Goal: Contribute content: Add original content to the website for others to see

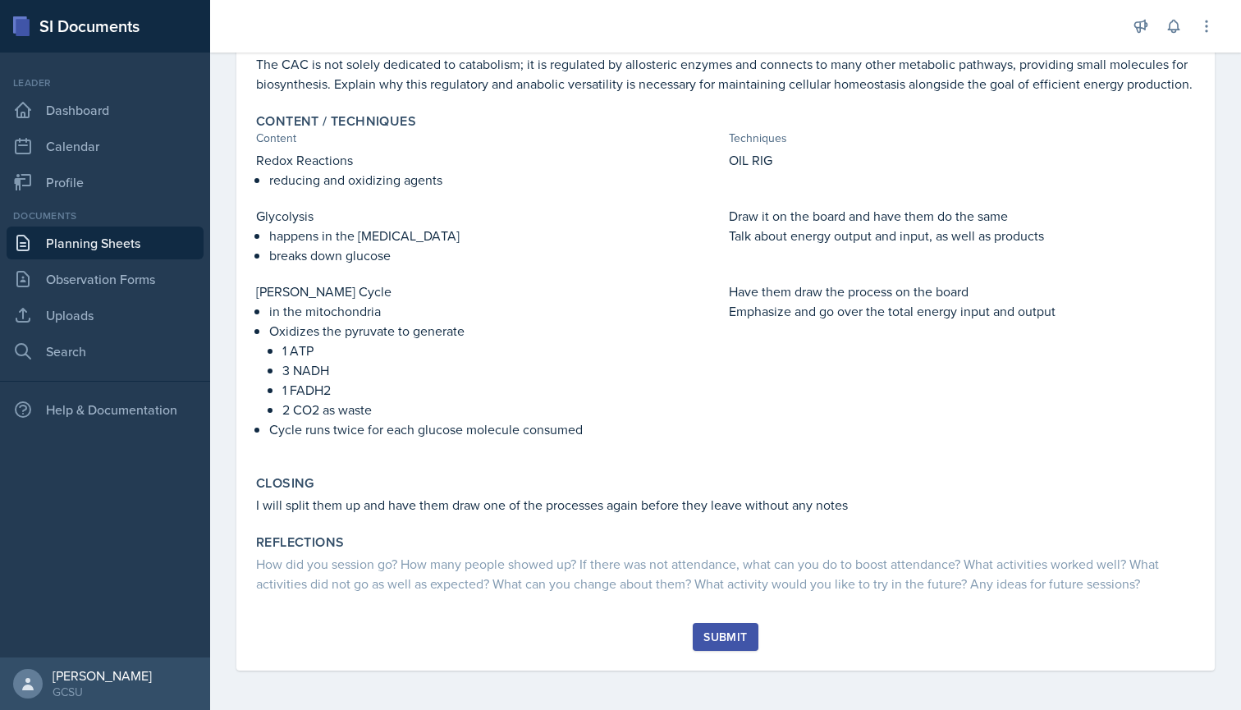
scroll to position [334, 0]
click at [719, 639] on div "Submit" at bounding box center [725, 636] width 44 height 13
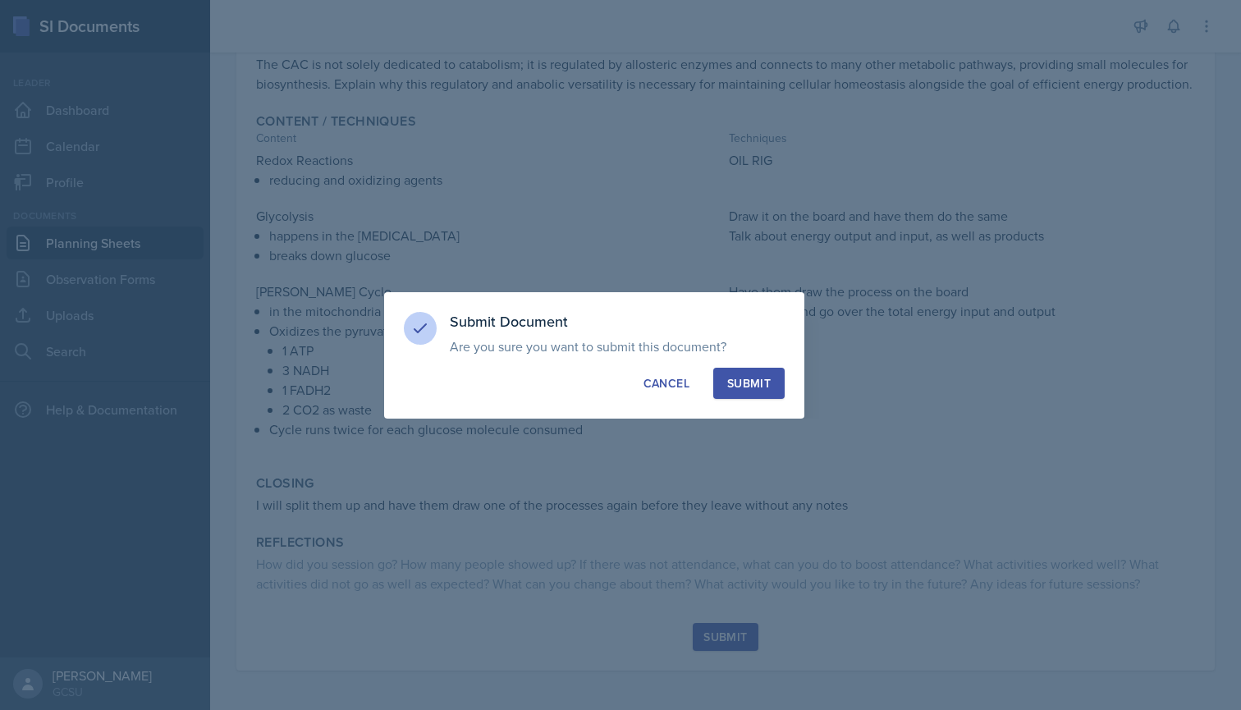
click at [755, 382] on div "Submit" at bounding box center [749, 383] width 44 height 16
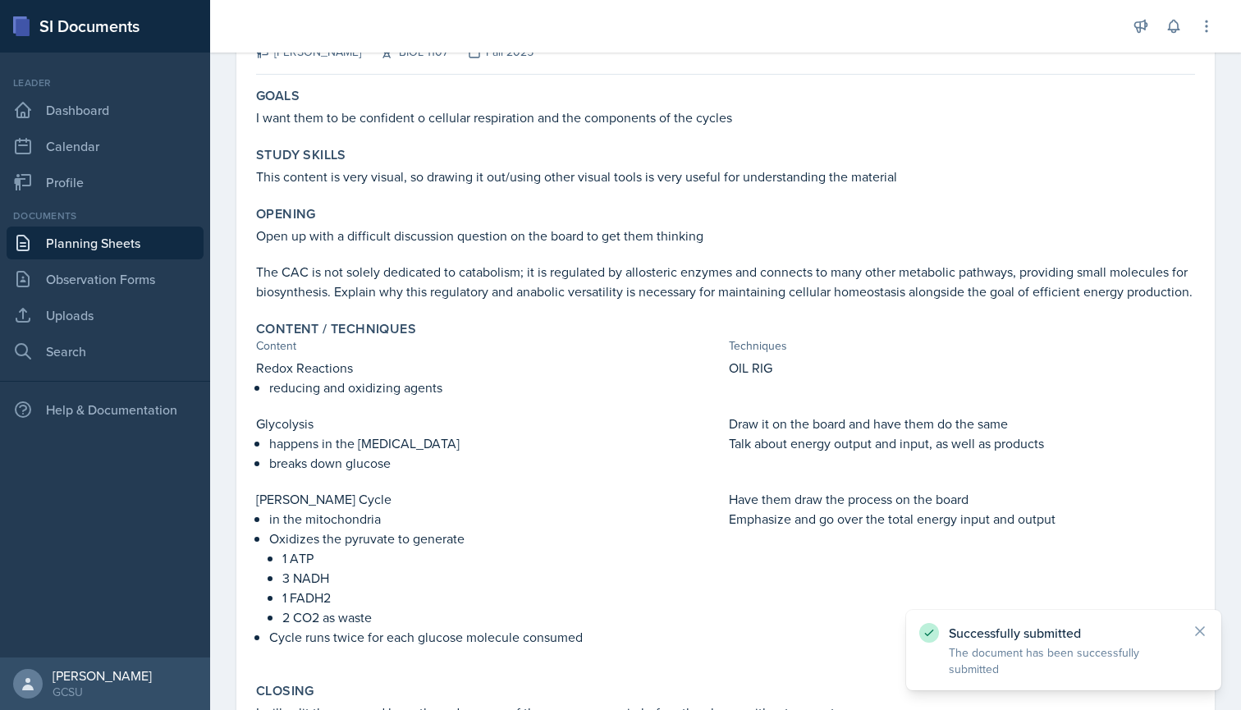
scroll to position [159, 0]
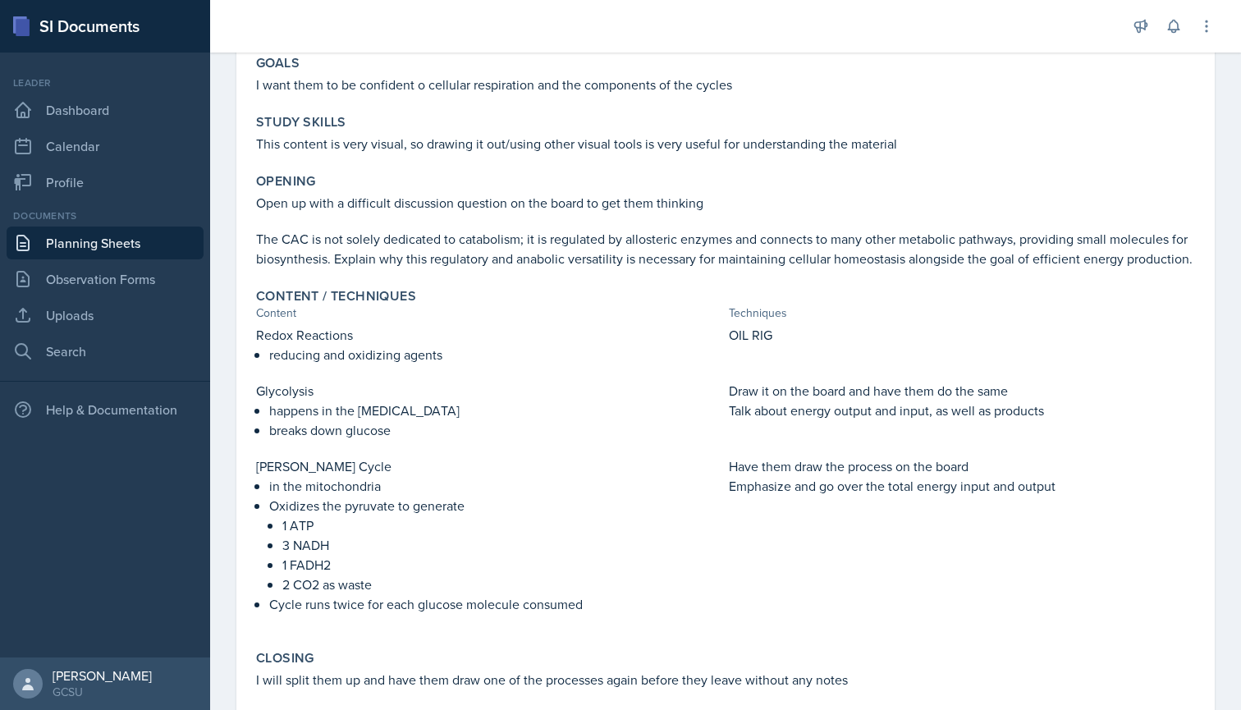
click at [1049, 483] on p "Emphasize and go over the total energy input and output" at bounding box center [962, 486] width 466 height 20
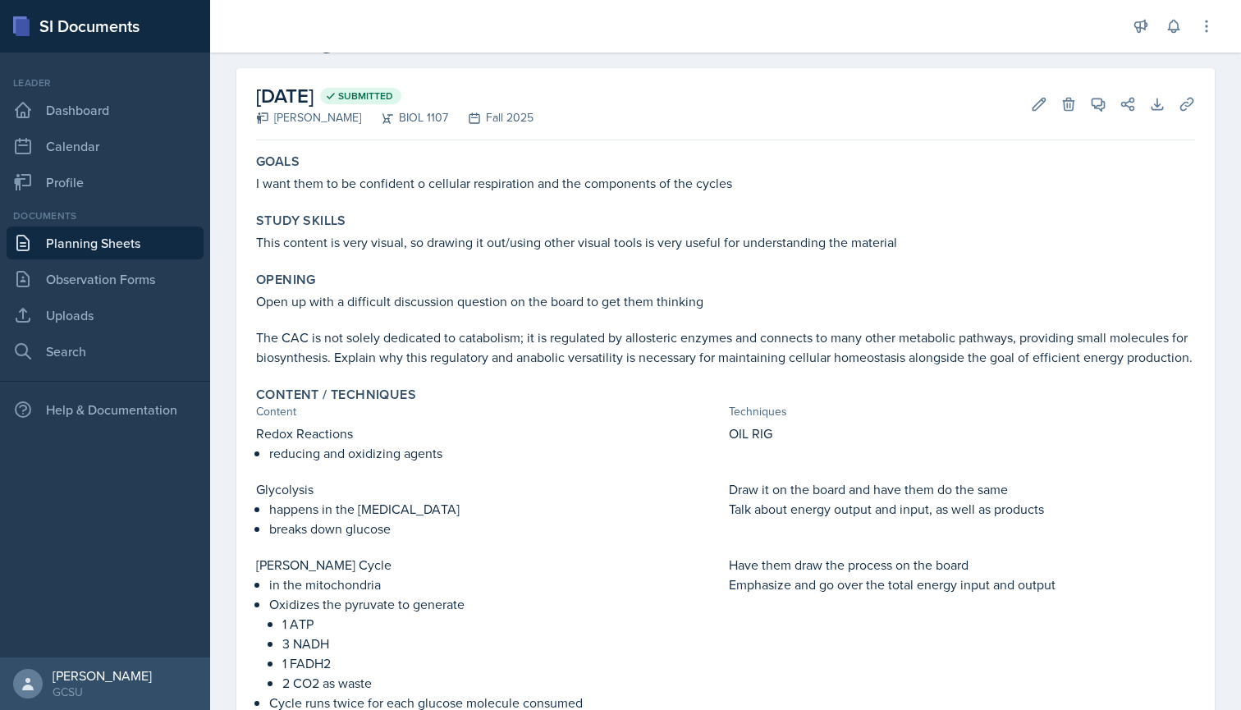
scroll to position [21, 0]
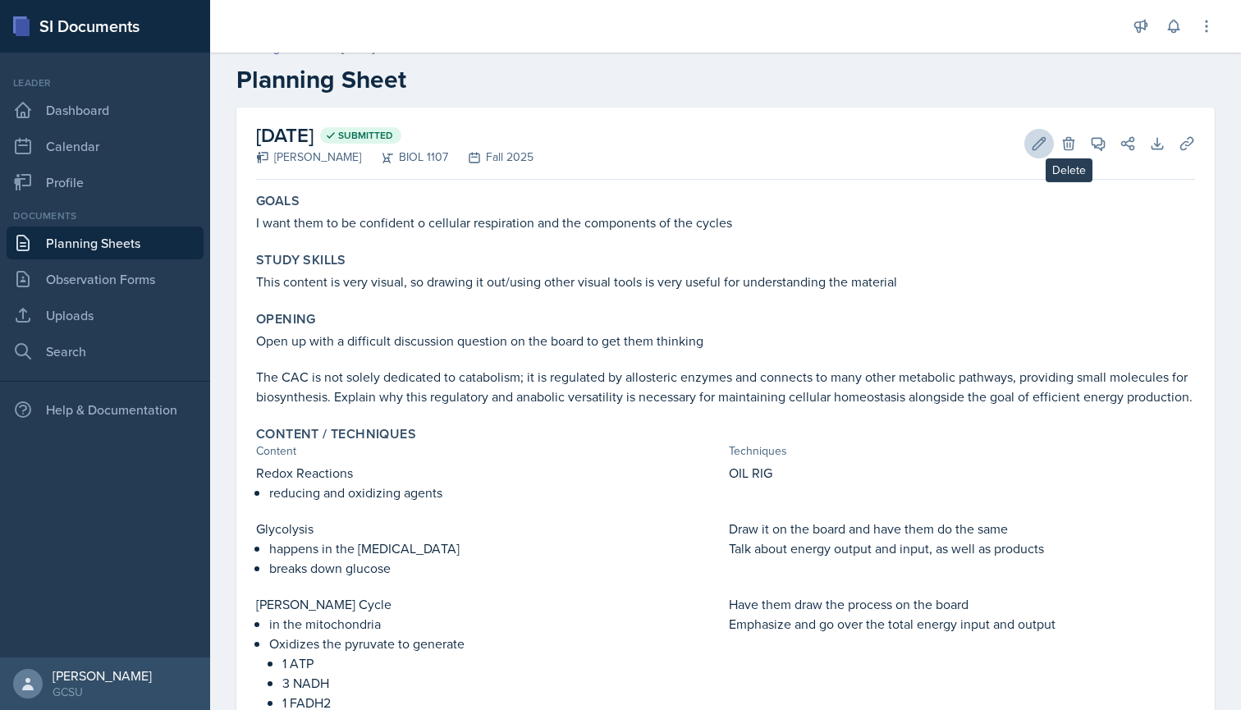
click at [1047, 151] on button "Edit" at bounding box center [1039, 144] width 30 height 30
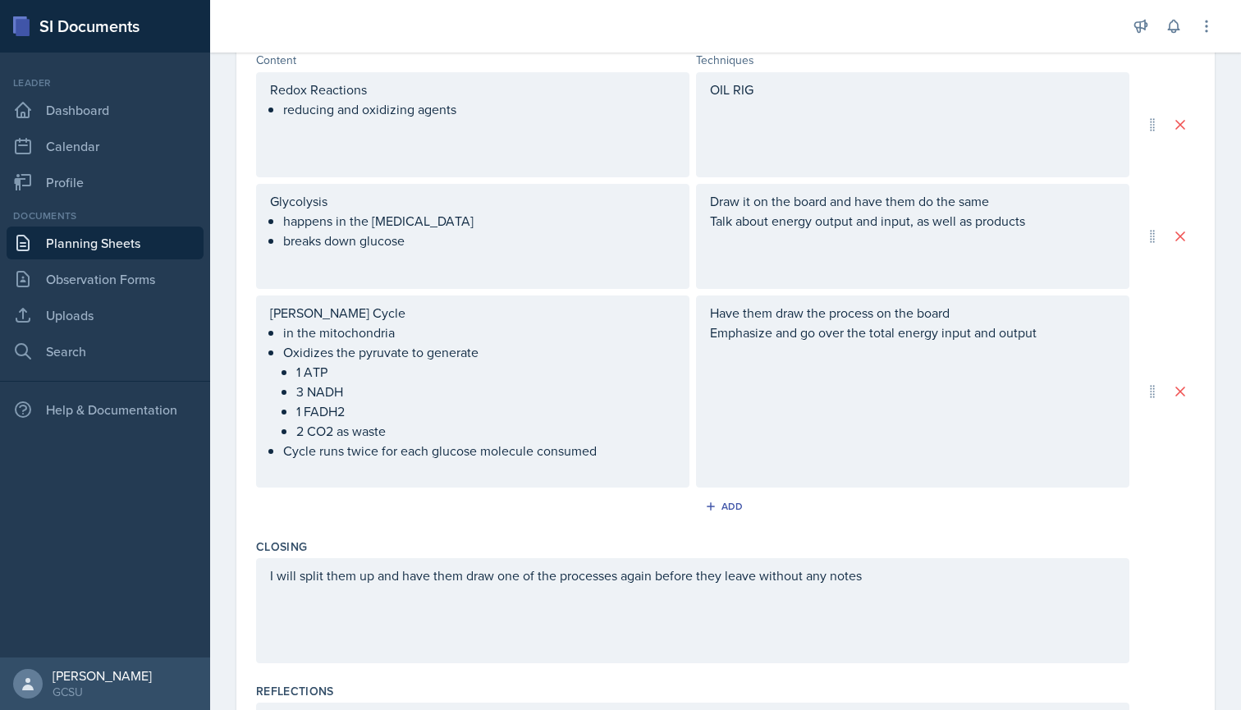
scroll to position [566, 0]
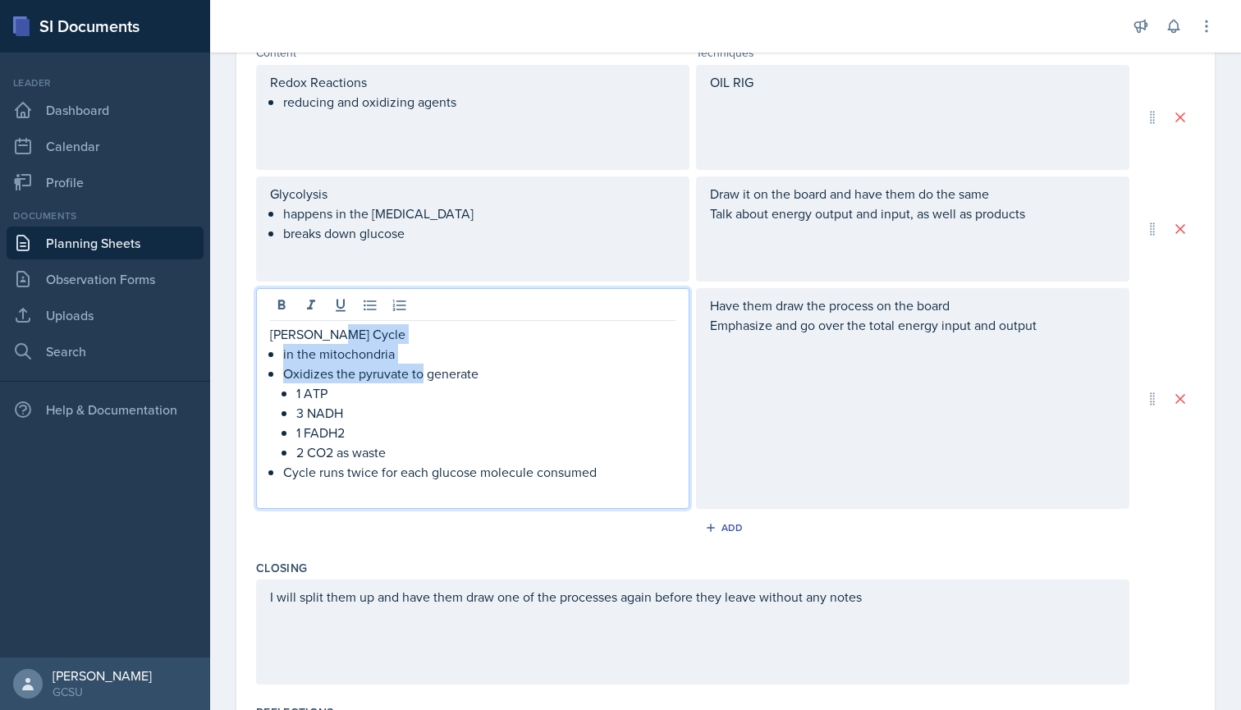
drag, startPoint x: 486, startPoint y: 341, endPoint x: 423, endPoint y: 372, distance: 70.5
click at [423, 372] on p "Oxidizes the pyruvate to generate" at bounding box center [479, 374] width 392 height 20
drag, startPoint x: 413, startPoint y: 372, endPoint x: 483, endPoint y: 373, distance: 70.6
click at [483, 373] on p "Oxidizes the pyruvate to generate" at bounding box center [479, 374] width 392 height 20
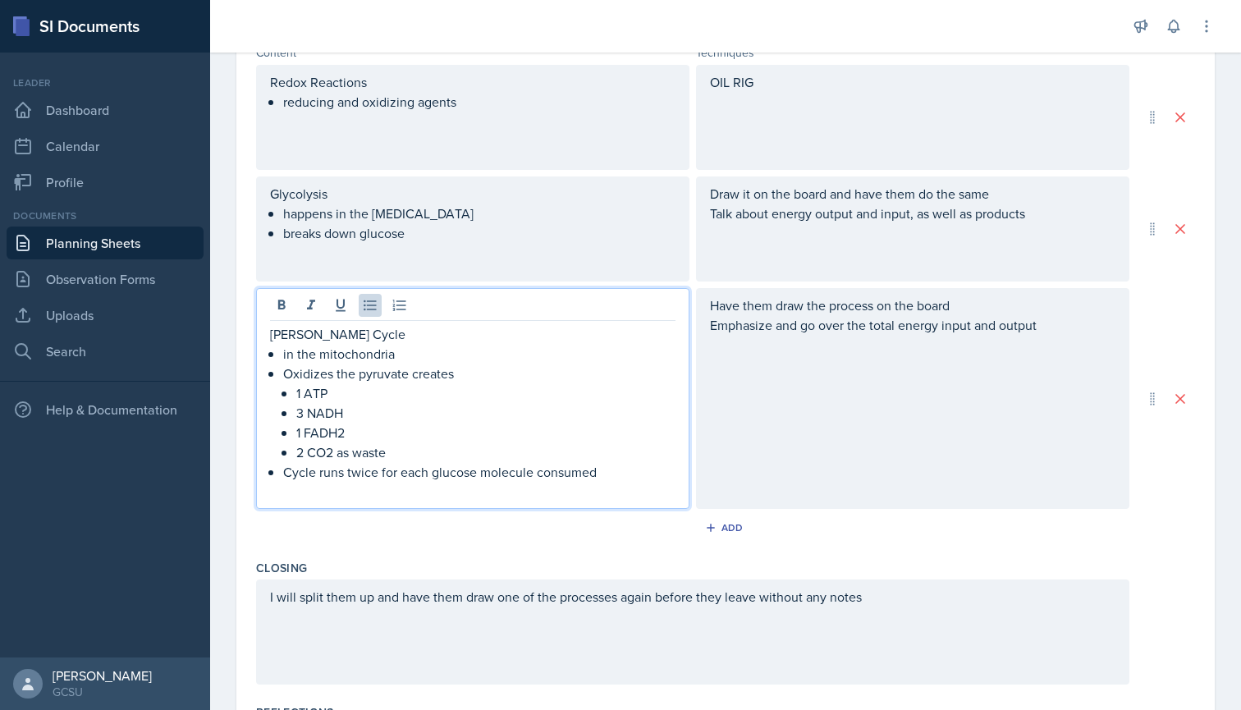
click at [386, 450] on p "2 CO2 as waste" at bounding box center [485, 452] width 379 height 20
click at [383, 427] on p "1 FADH2" at bounding box center [485, 433] width 379 height 20
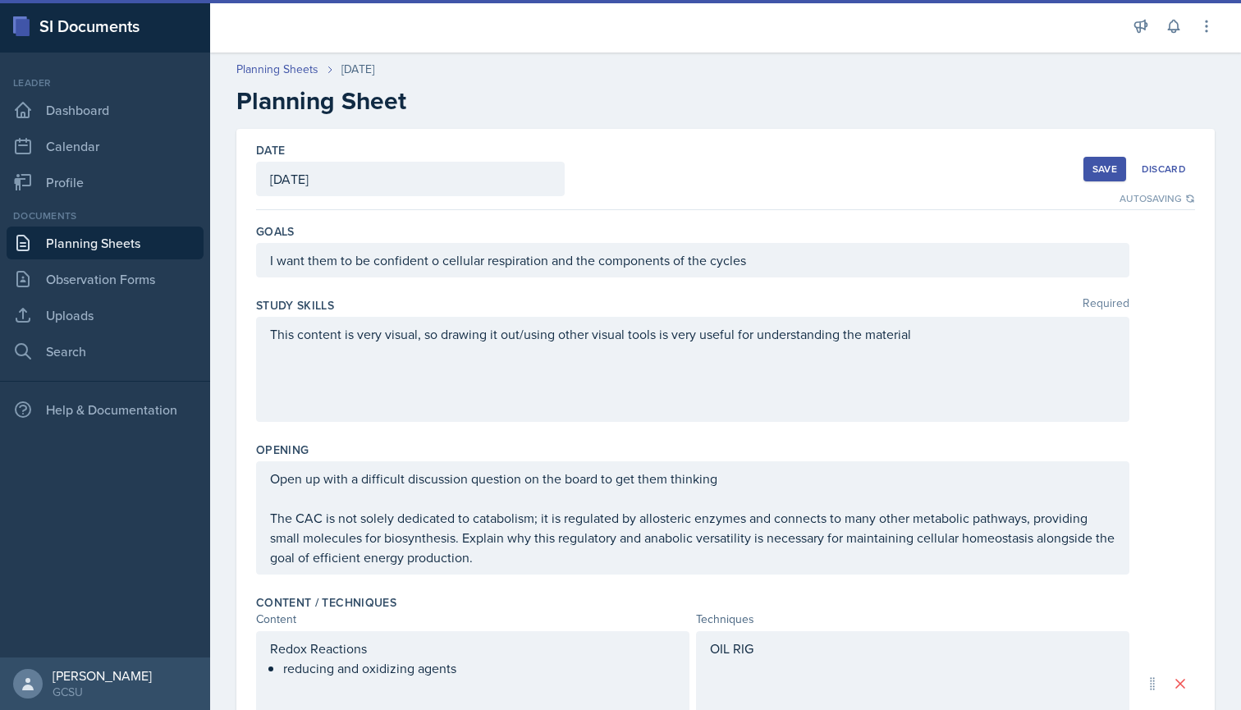
scroll to position [0, 0]
click at [1107, 172] on div "Save" at bounding box center [1105, 169] width 25 height 13
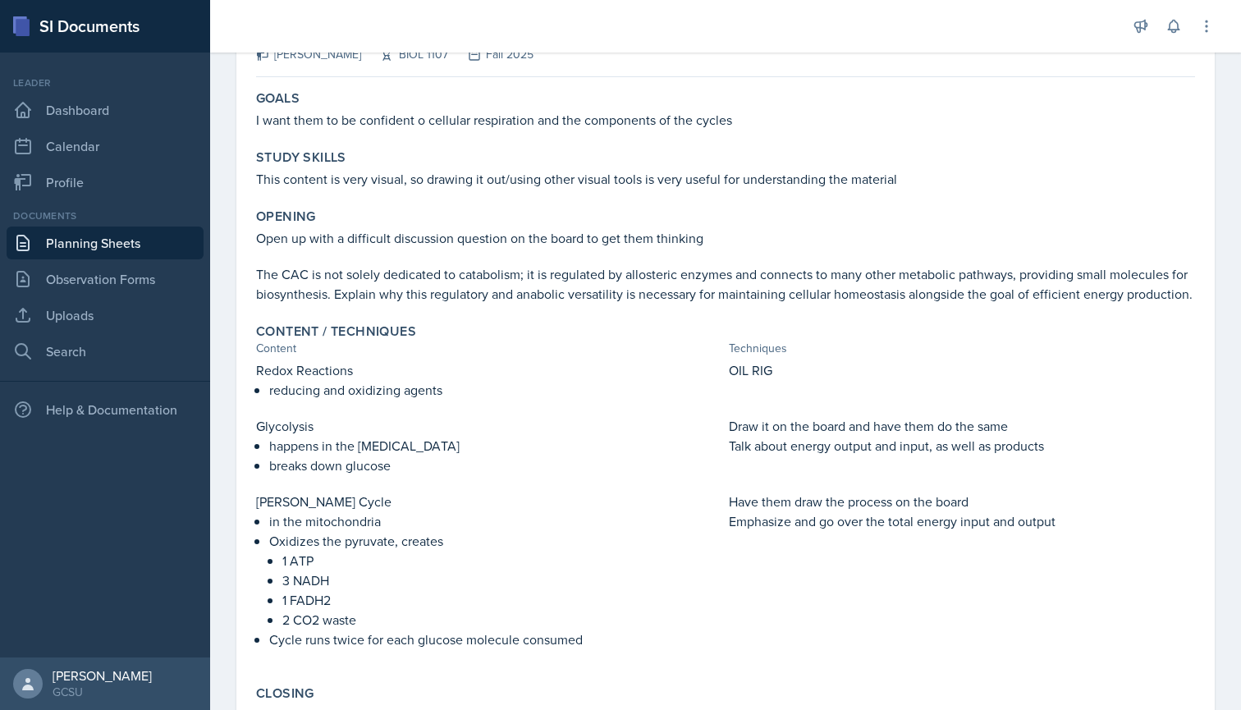
scroll to position [131, 0]
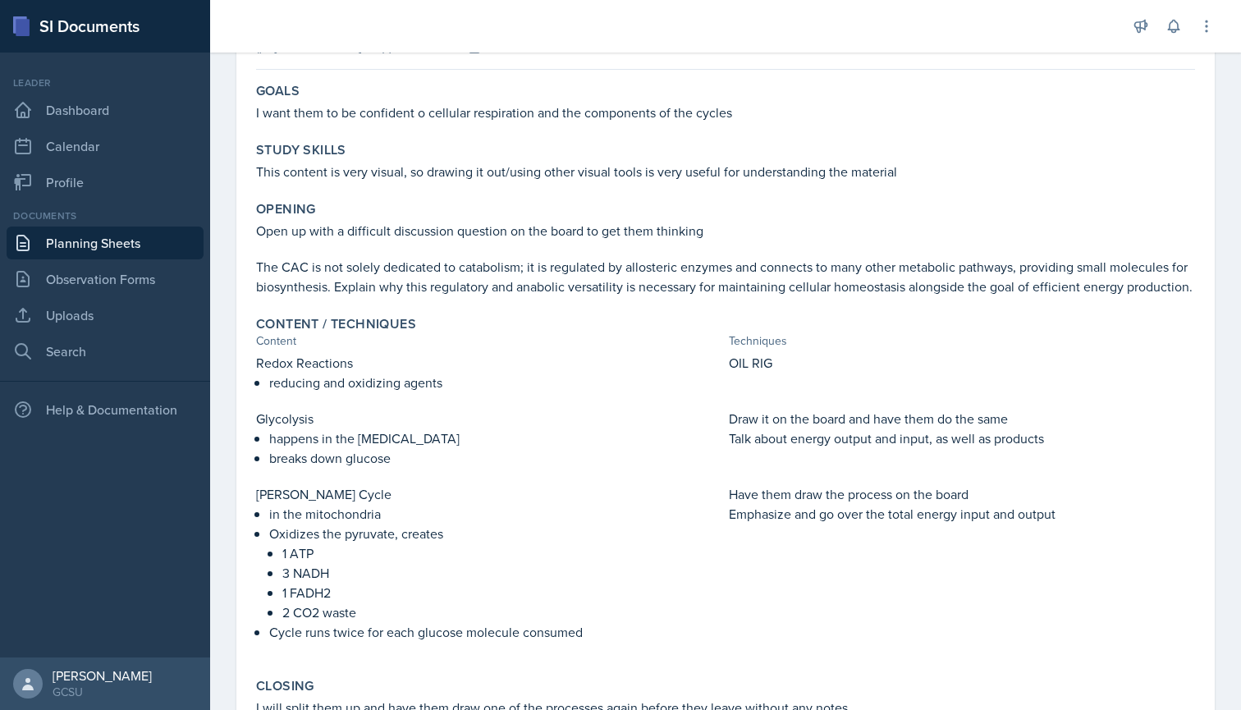
click at [428, 428] on p "happens in the [MEDICAL_DATA]" at bounding box center [495, 438] width 453 height 20
click at [425, 438] on p "happens in the [MEDICAL_DATA]" at bounding box center [495, 438] width 453 height 20
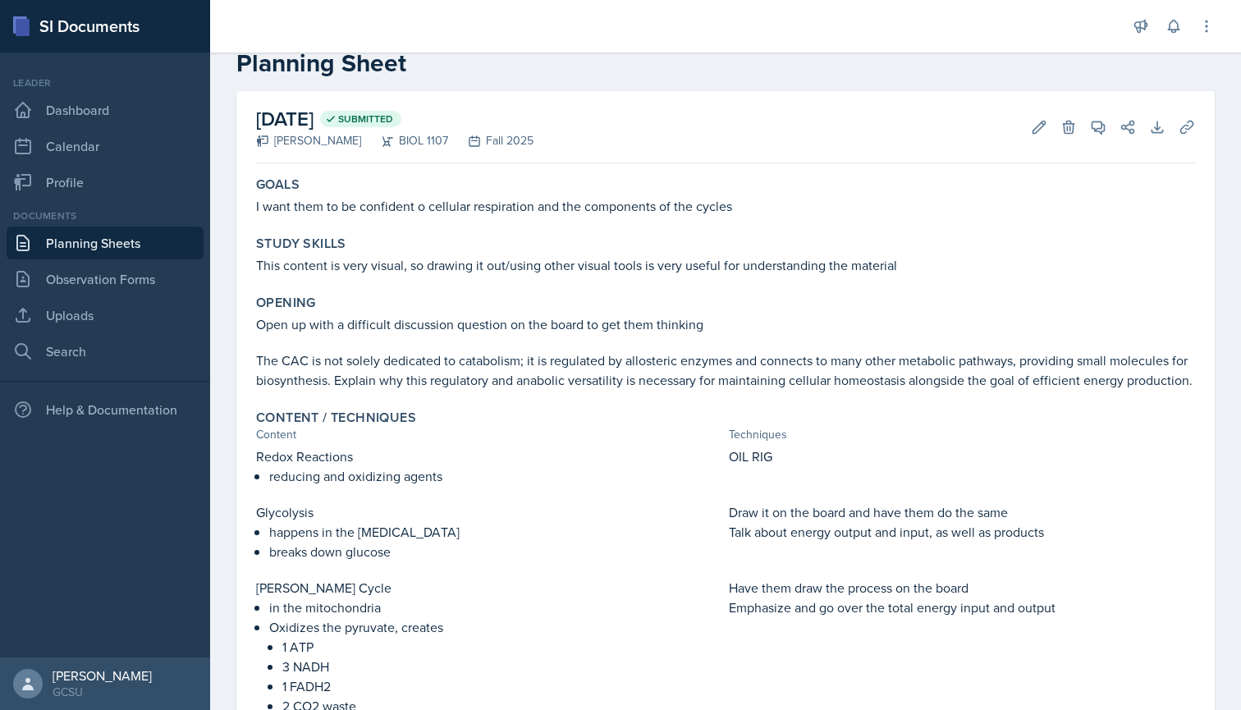
scroll to position [16, 0]
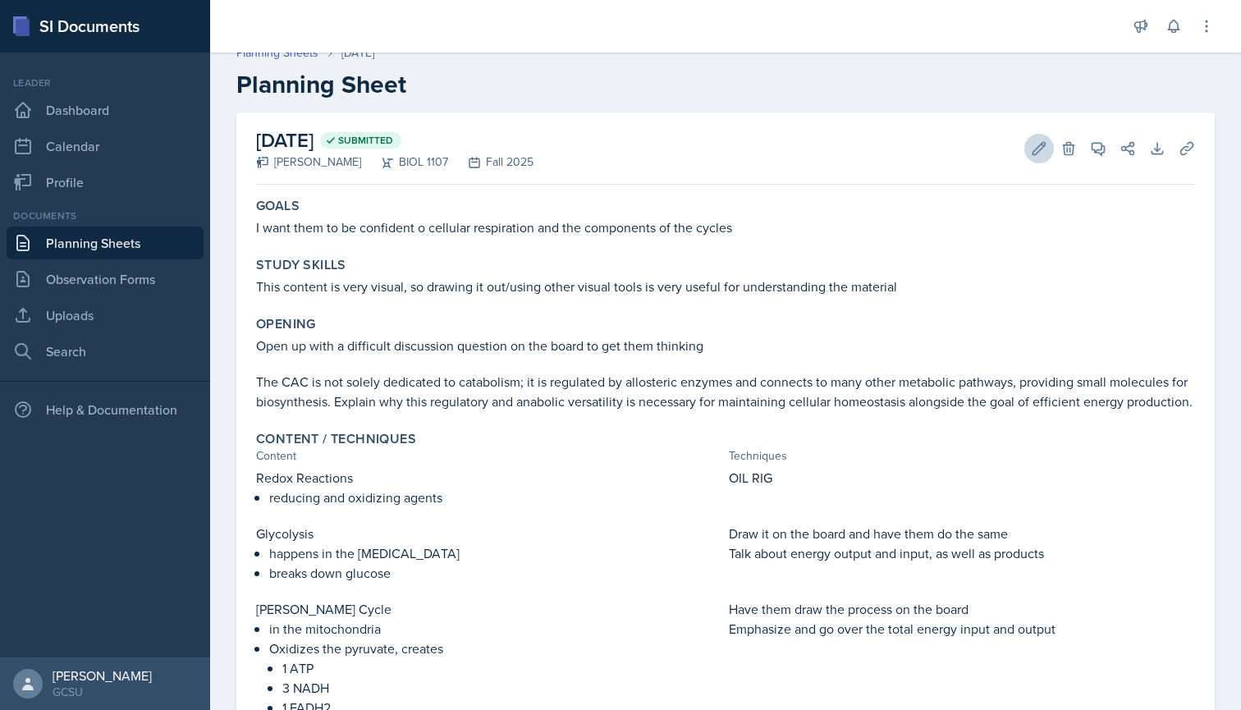
click at [1038, 161] on button "Edit" at bounding box center [1039, 149] width 30 height 30
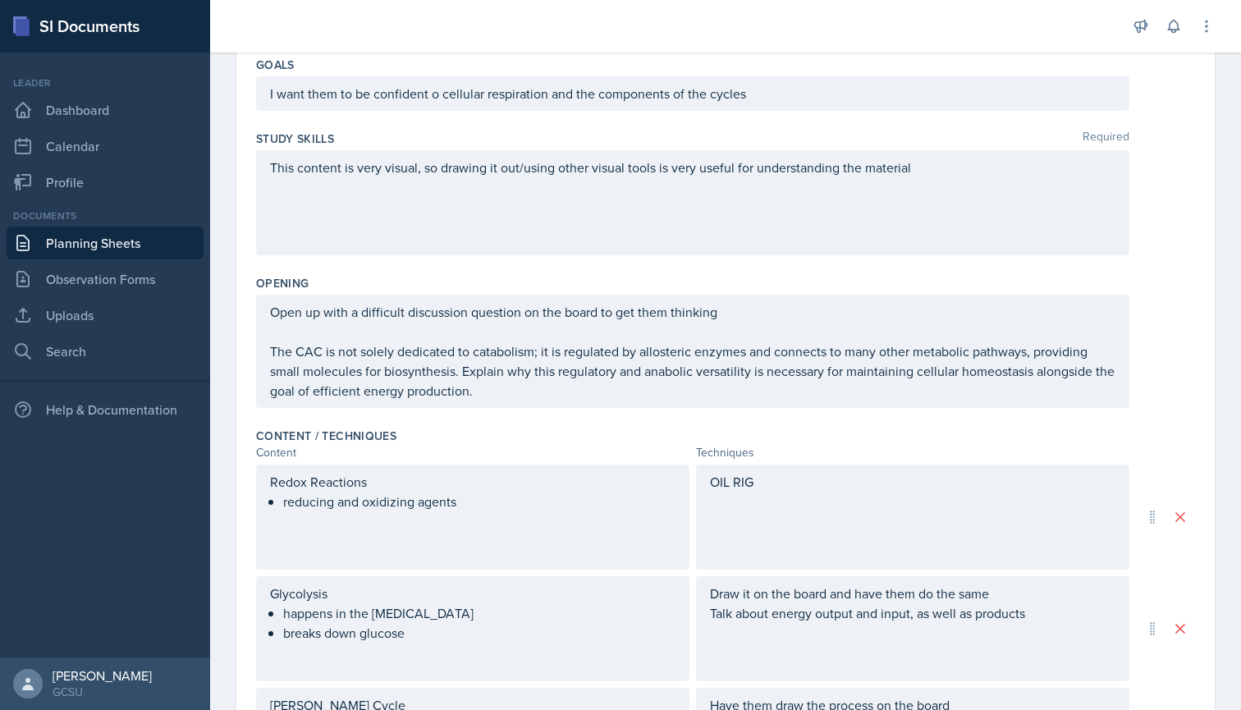
scroll to position [195, 0]
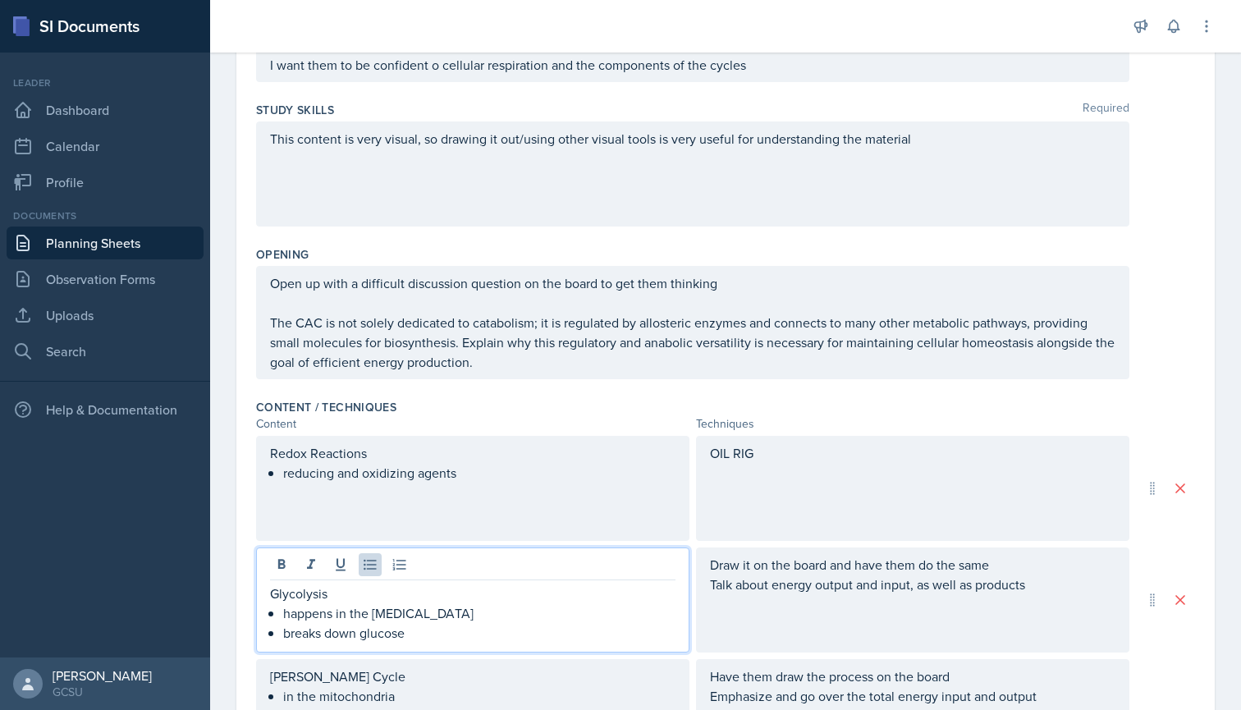
click at [439, 607] on ul "happens in the [MEDICAL_DATA] breaks down glucose" at bounding box center [479, 622] width 392 height 39
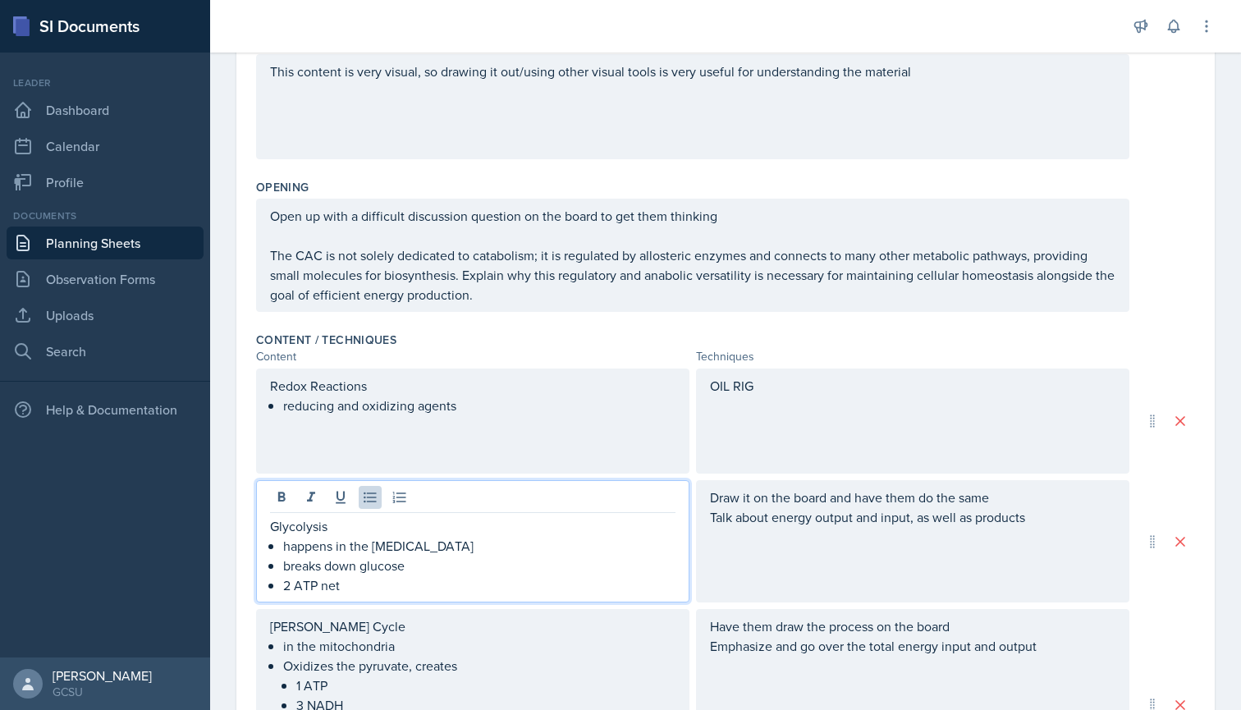
scroll to position [272, 0]
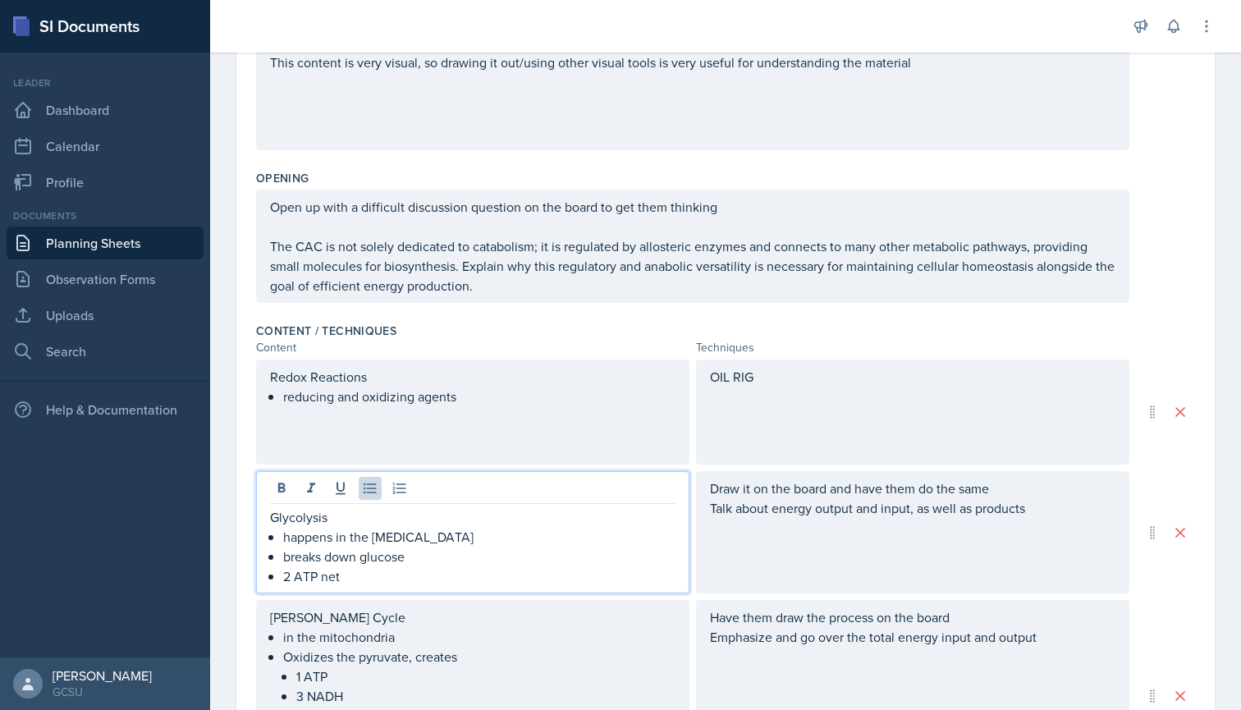
click at [491, 357] on div "Content / Techniques Content Techniques Redox Reactions reducing and oxidizing …" at bounding box center [725, 576] width 939 height 520
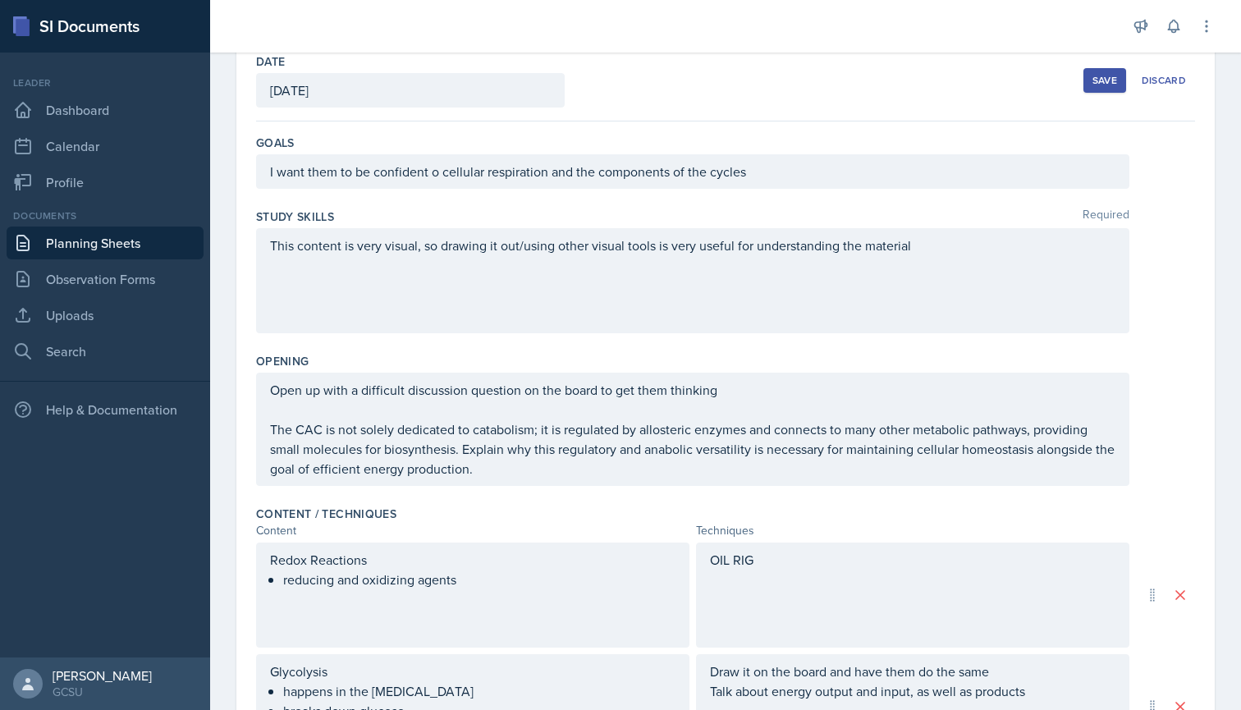
scroll to position [112, 0]
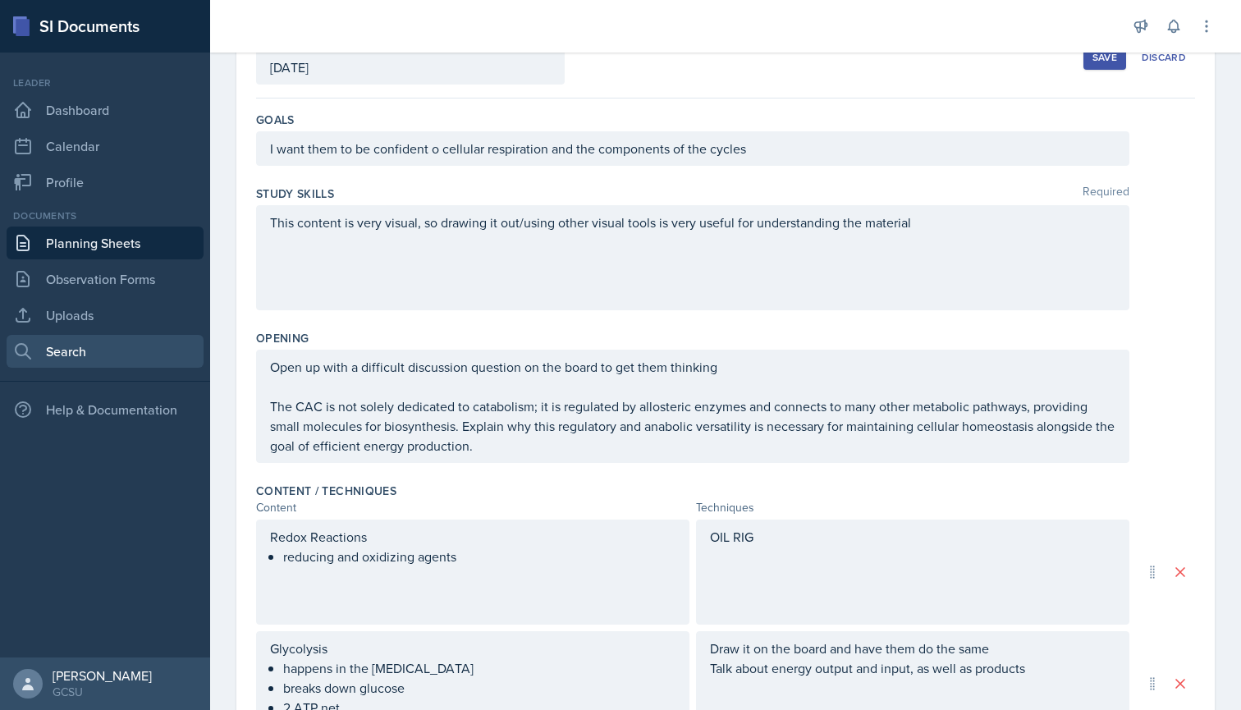
click at [117, 344] on link "Search" at bounding box center [105, 351] width 197 height 33
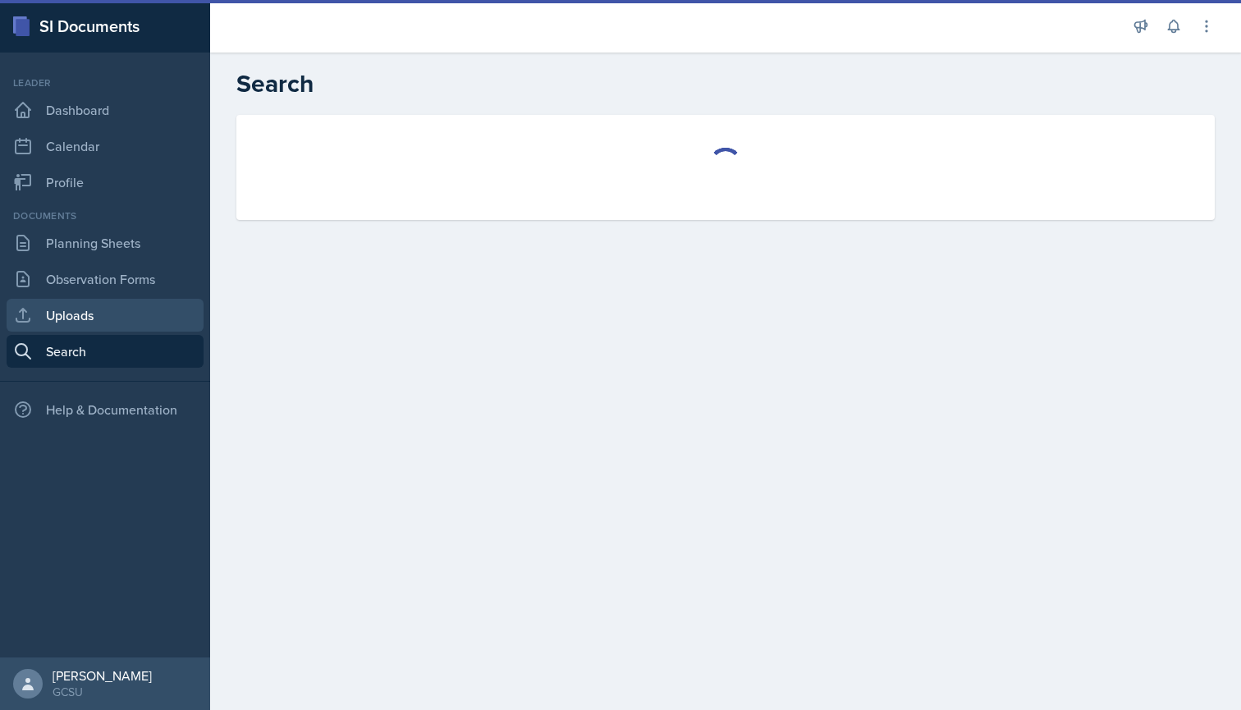
select select "all"
select select "1"
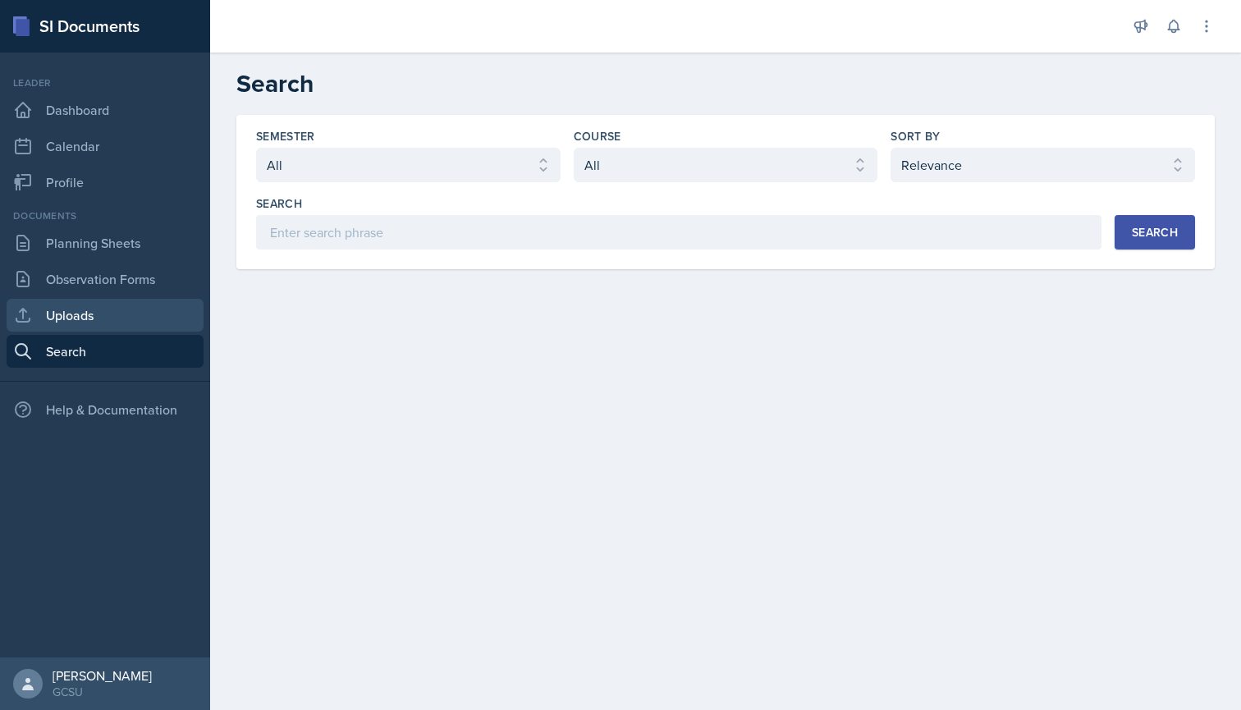
click at [101, 315] on link "Uploads" at bounding box center [105, 315] width 197 height 33
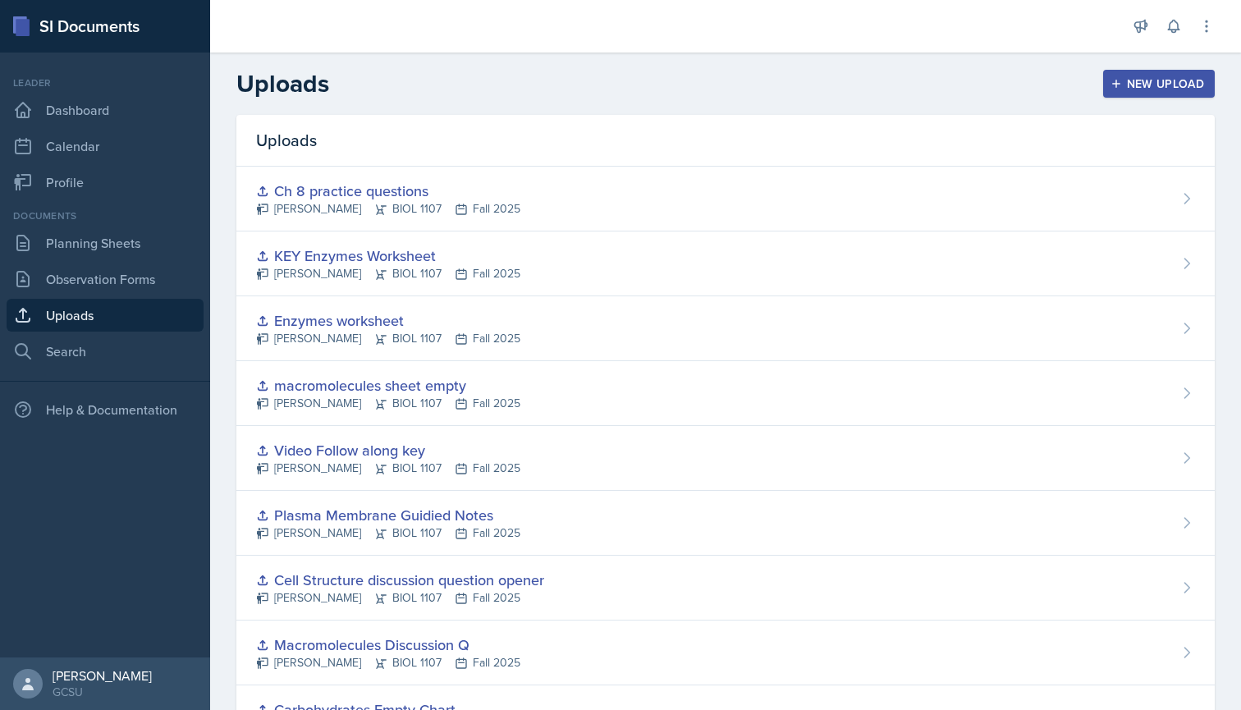
click at [1148, 83] on div "New Upload" at bounding box center [1159, 83] width 91 height 13
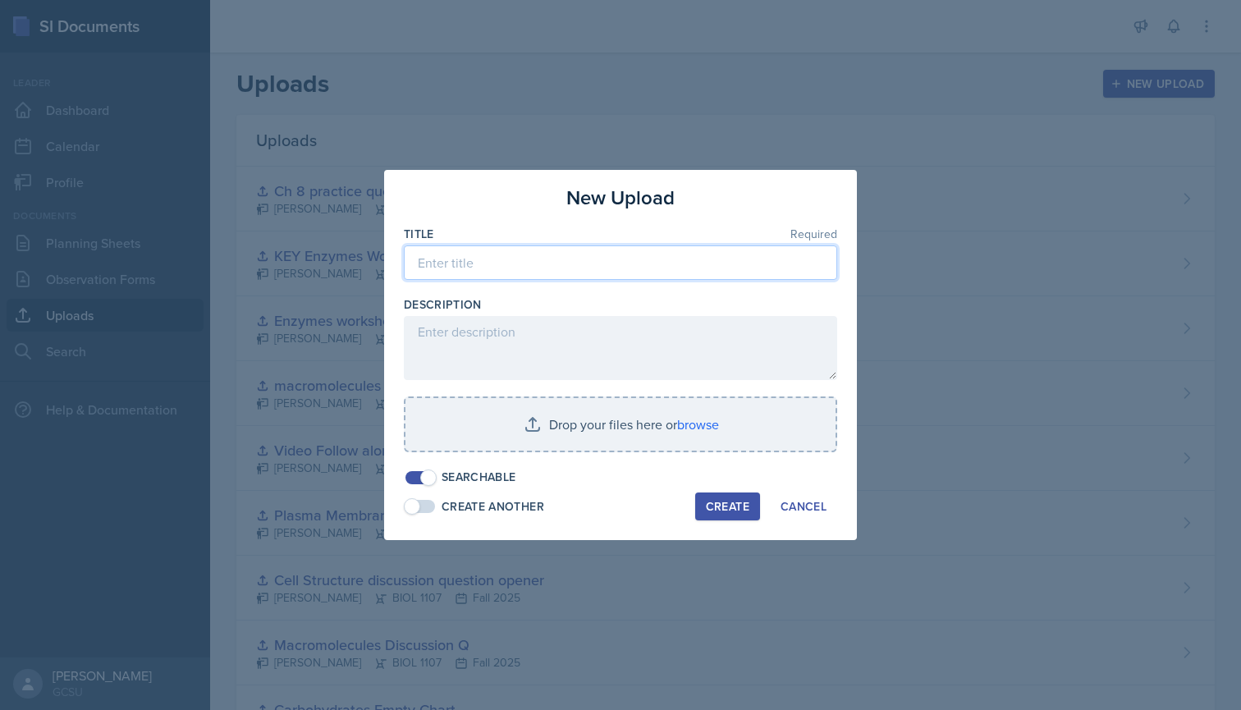
click at [610, 253] on input at bounding box center [620, 262] width 433 height 34
type input "F"
type input "Glycolysis worksheet"
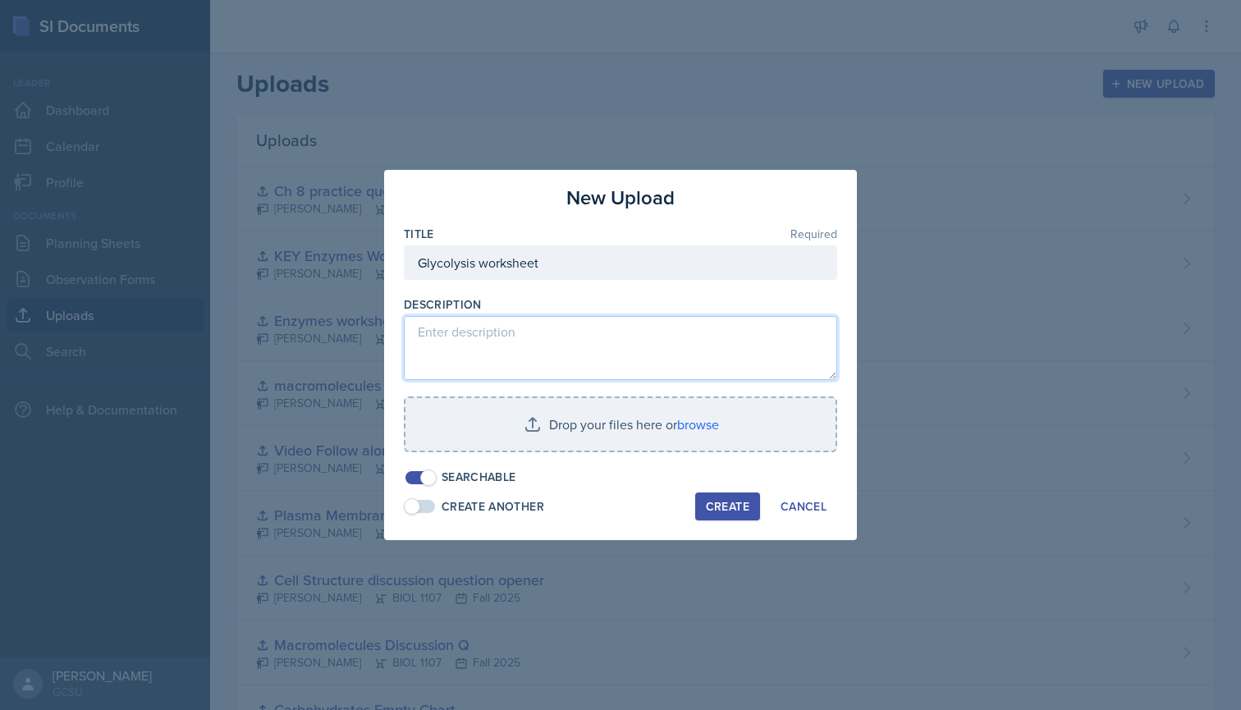
click at [520, 356] on textarea at bounding box center [620, 348] width 433 height 64
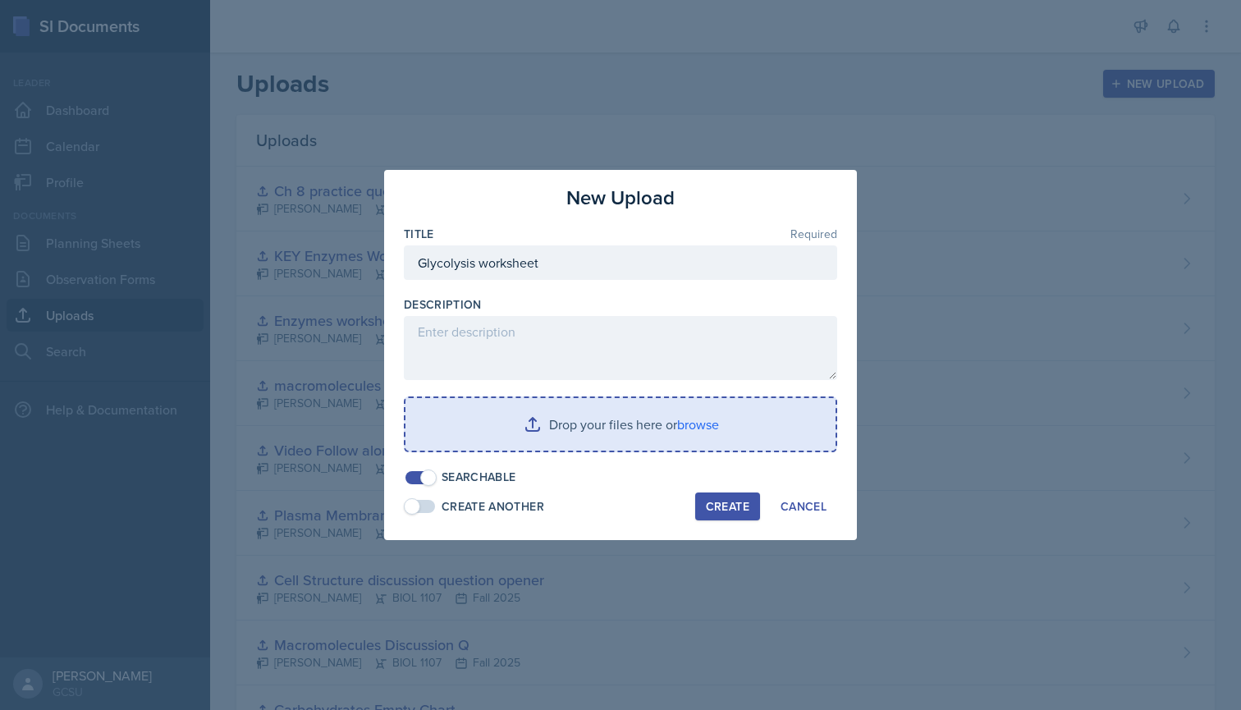
click at [680, 419] on input "file" at bounding box center [621, 424] width 430 height 53
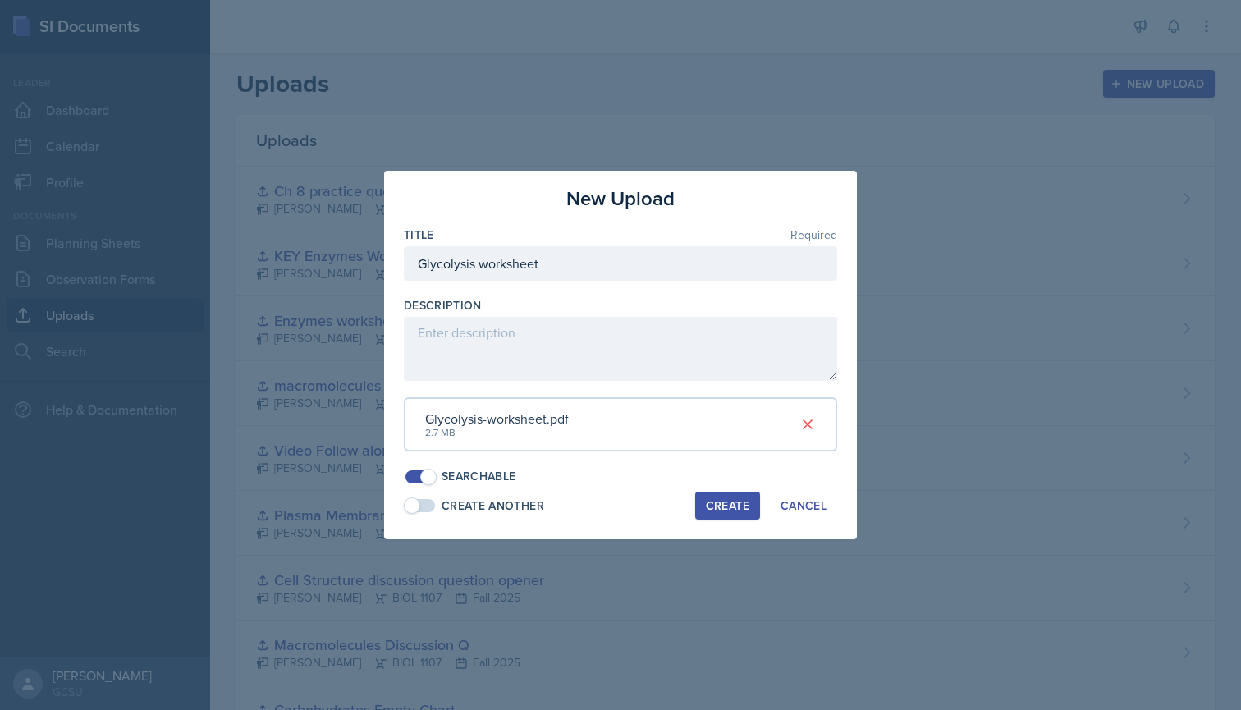
click at [713, 492] on button "Create" at bounding box center [727, 506] width 65 height 28
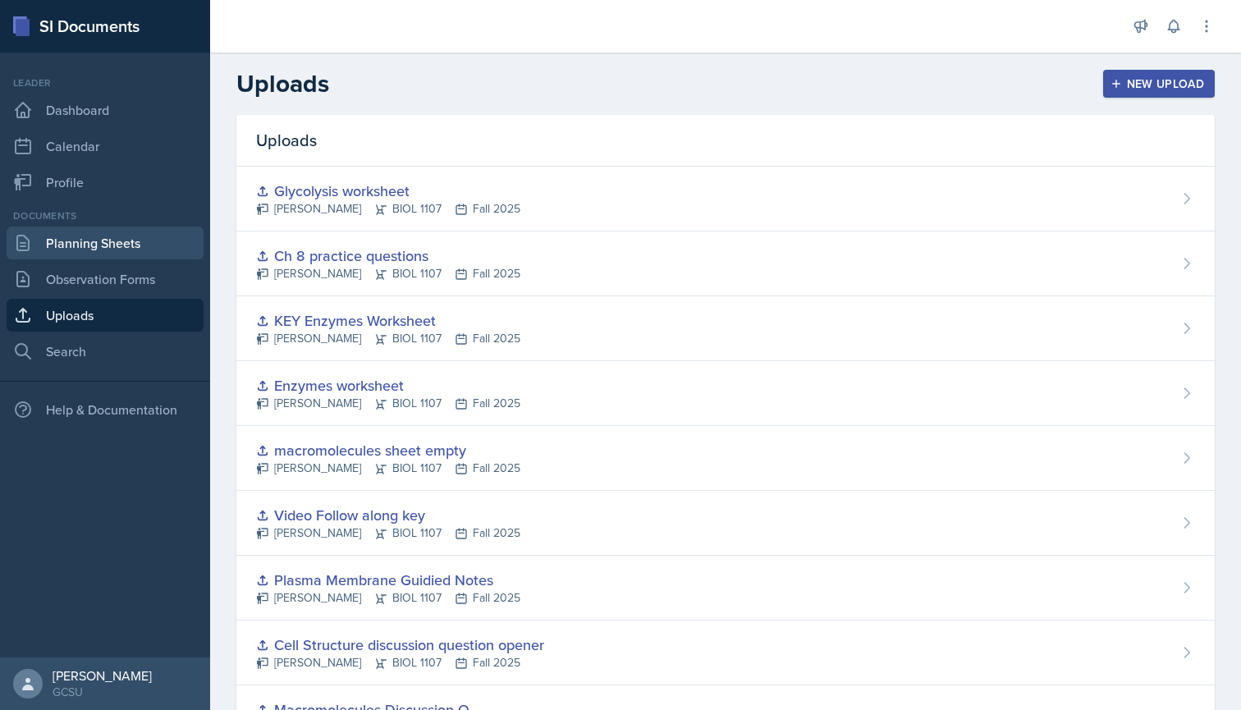
click at [148, 245] on link "Planning Sheets" at bounding box center [105, 243] width 197 height 33
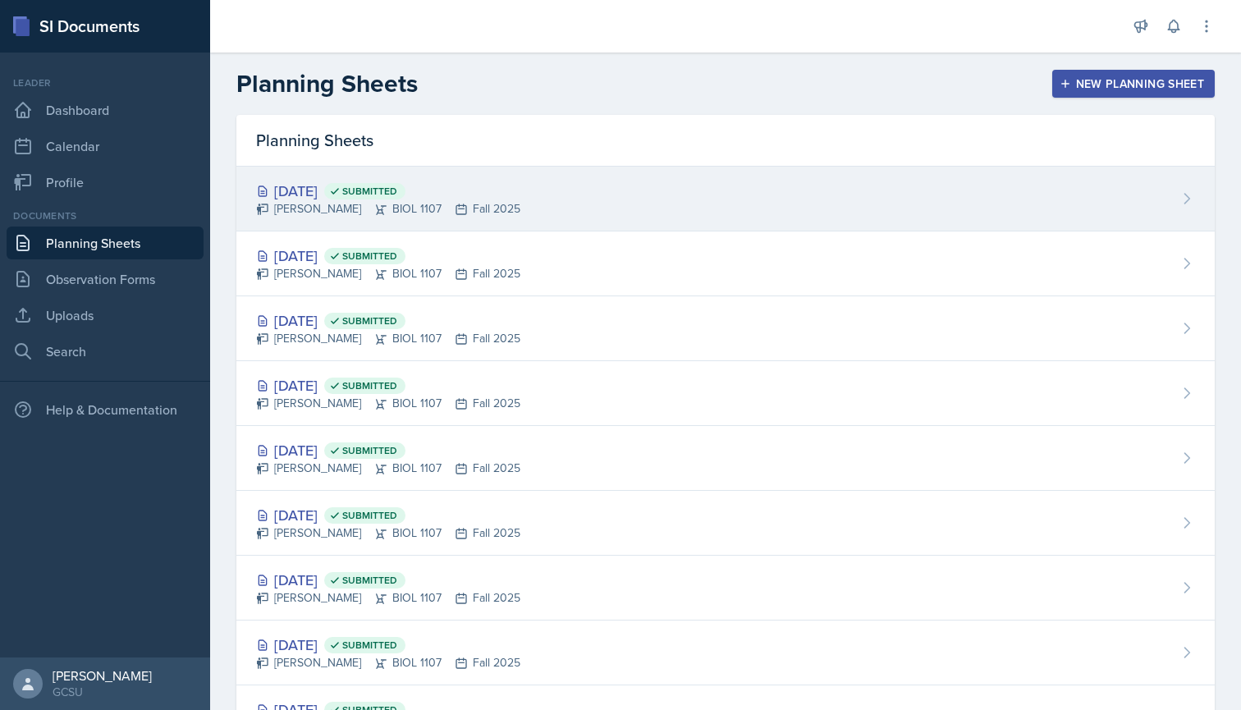
click at [341, 186] on icon at bounding box center [334, 191] width 11 height 11
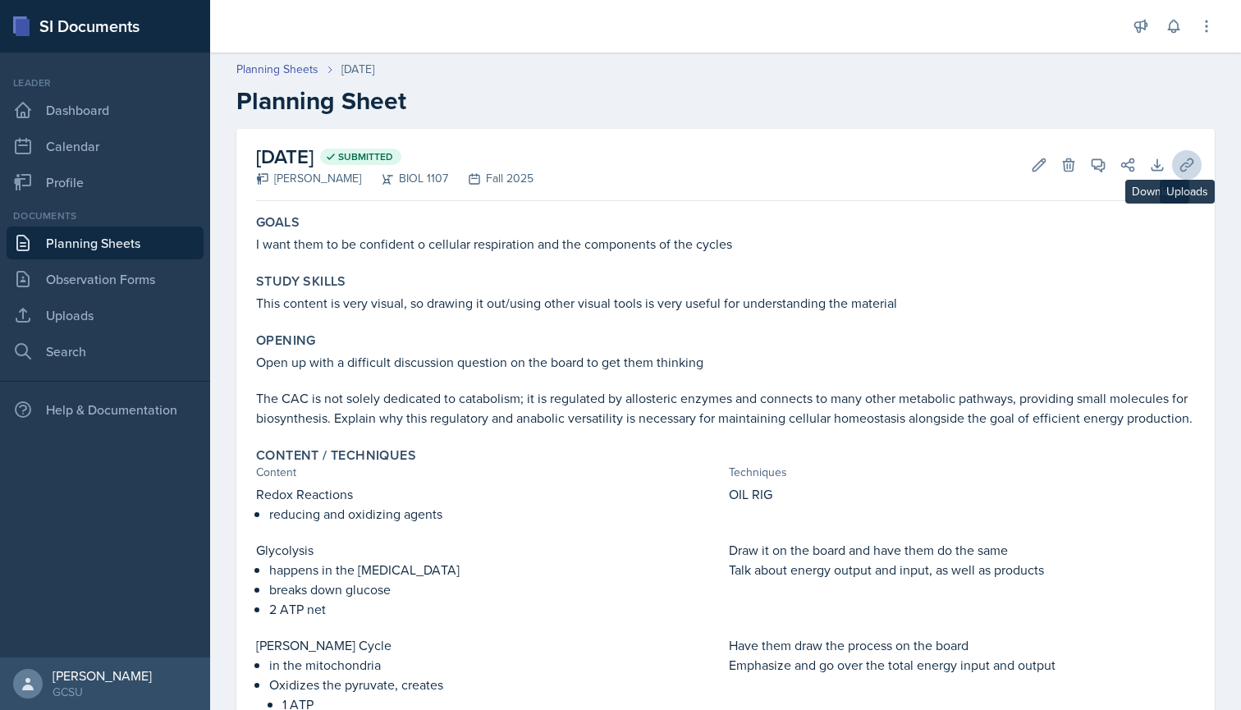
click at [1184, 160] on icon at bounding box center [1187, 165] width 16 height 16
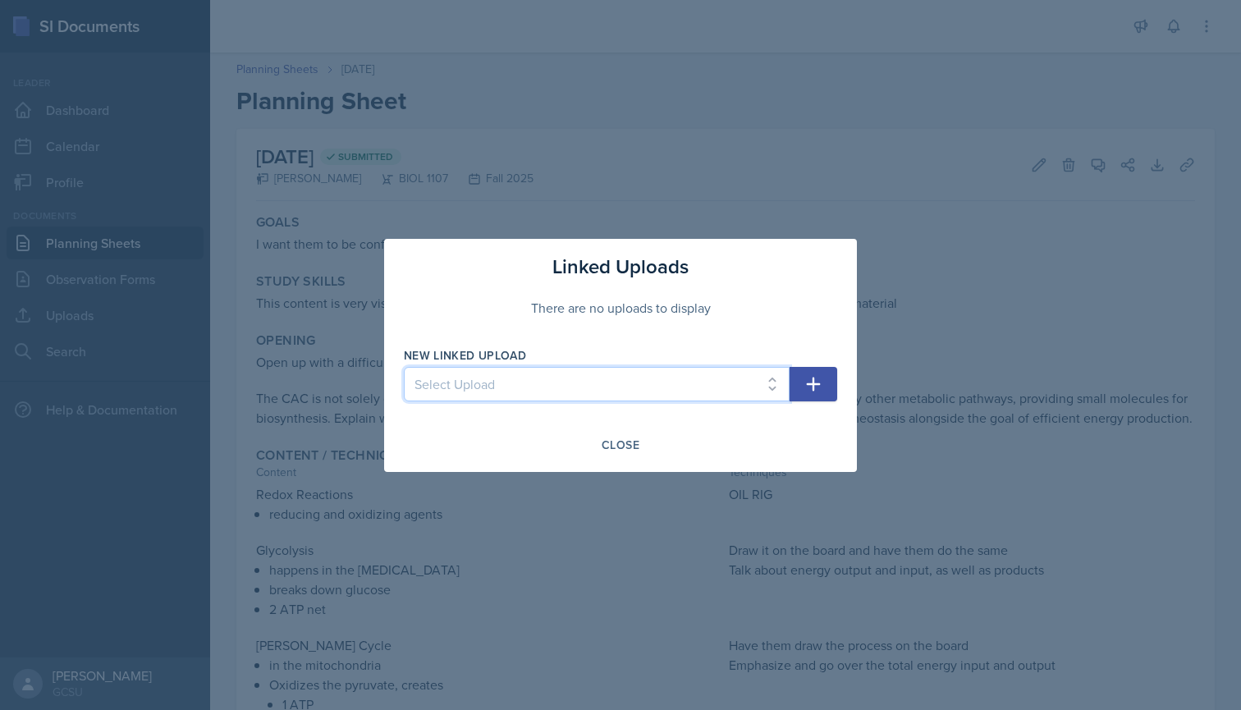
select select "5e5bcd95-c5c1-4ced-8b5b-0fafd308bba0"
click at [811, 384] on icon "button" at bounding box center [814, 384] width 14 height 14
select select
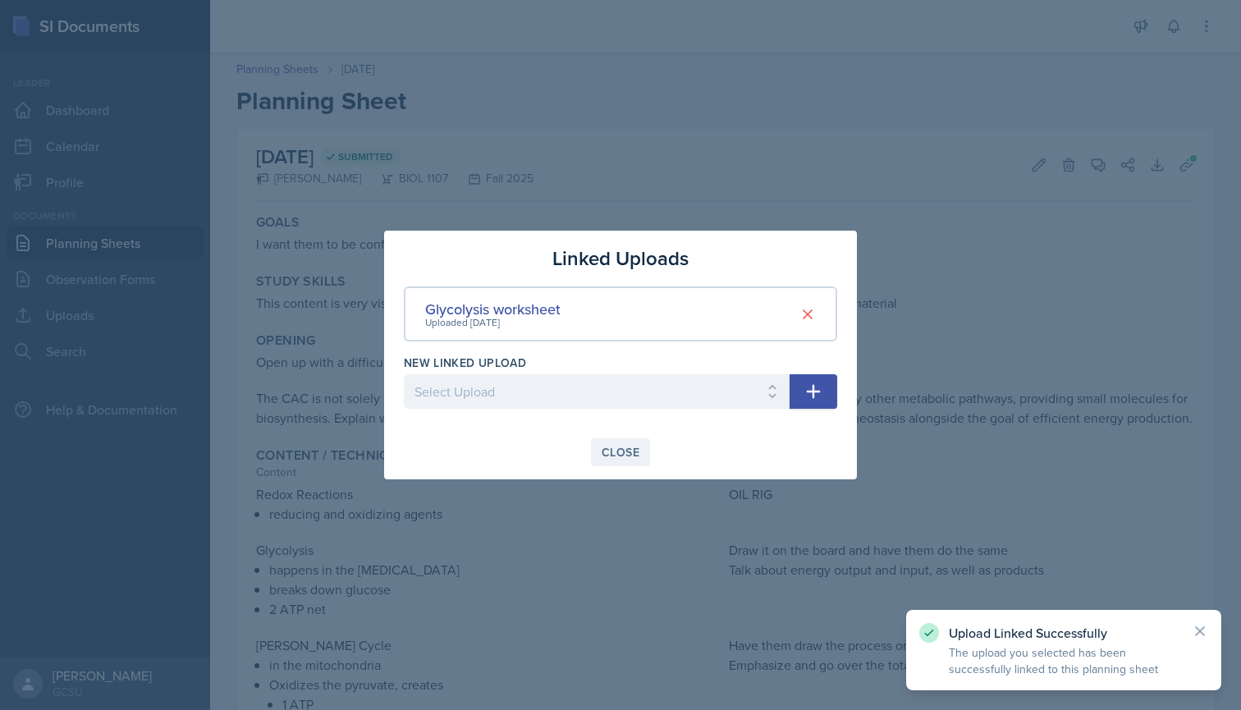
click at [628, 450] on div "Close" at bounding box center [621, 452] width 38 height 13
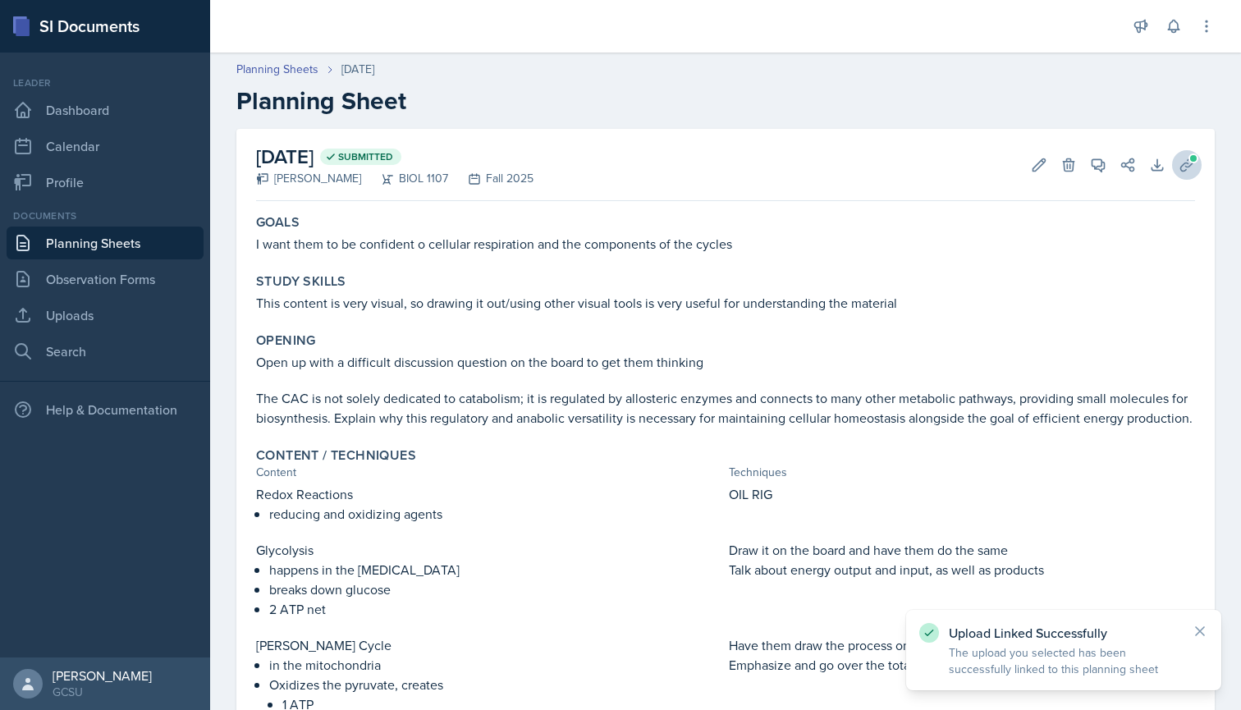
click at [1193, 158] on span at bounding box center [1194, 159] width 10 height 10
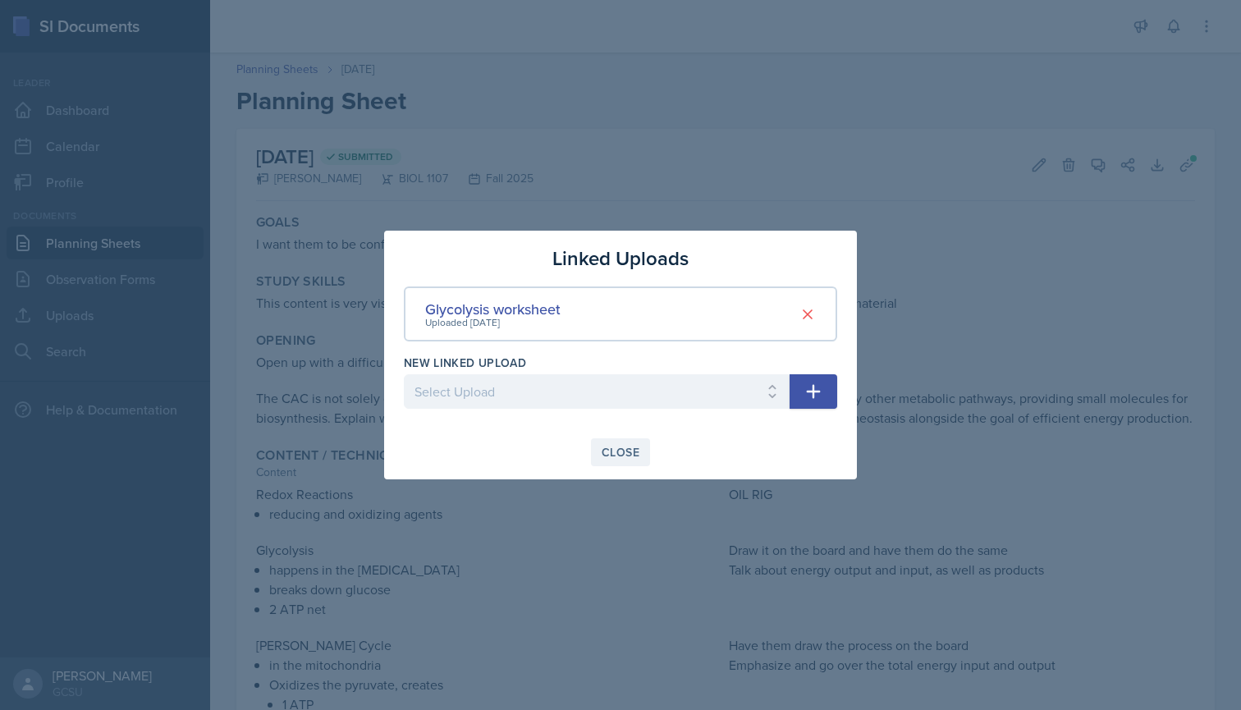
click at [632, 453] on div "Close" at bounding box center [621, 452] width 38 height 13
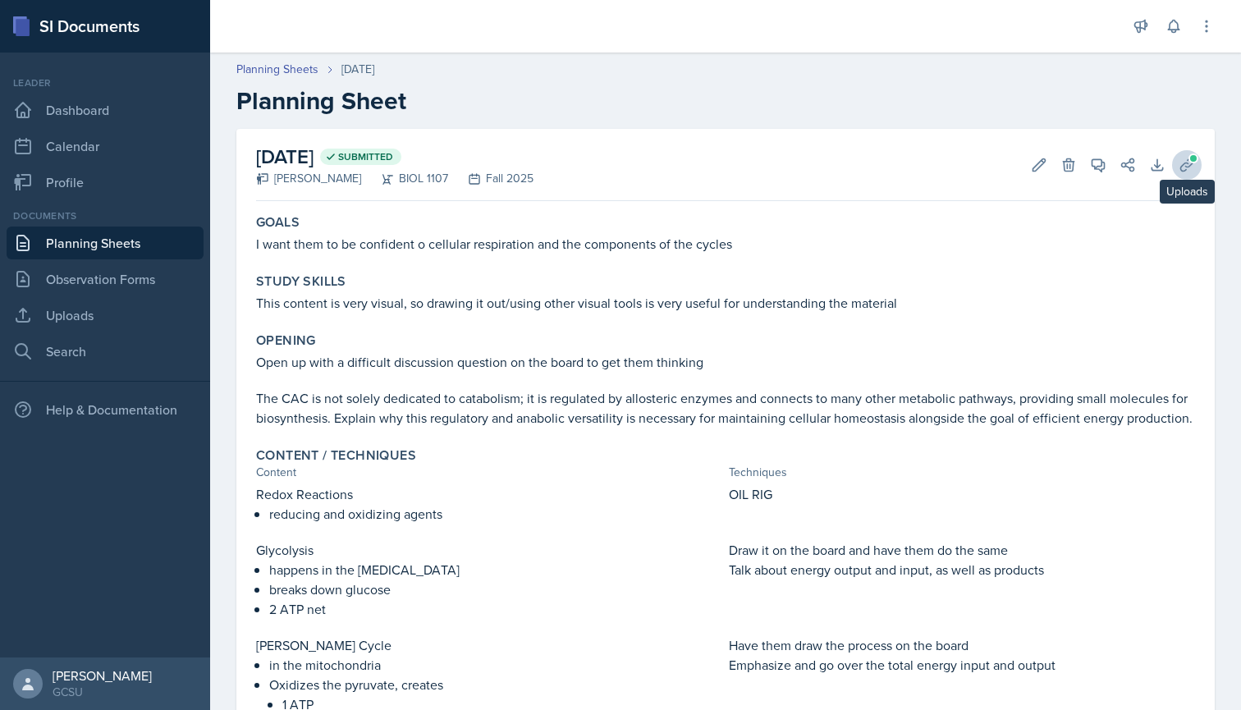
click at [1184, 168] on icon at bounding box center [1187, 165] width 16 height 16
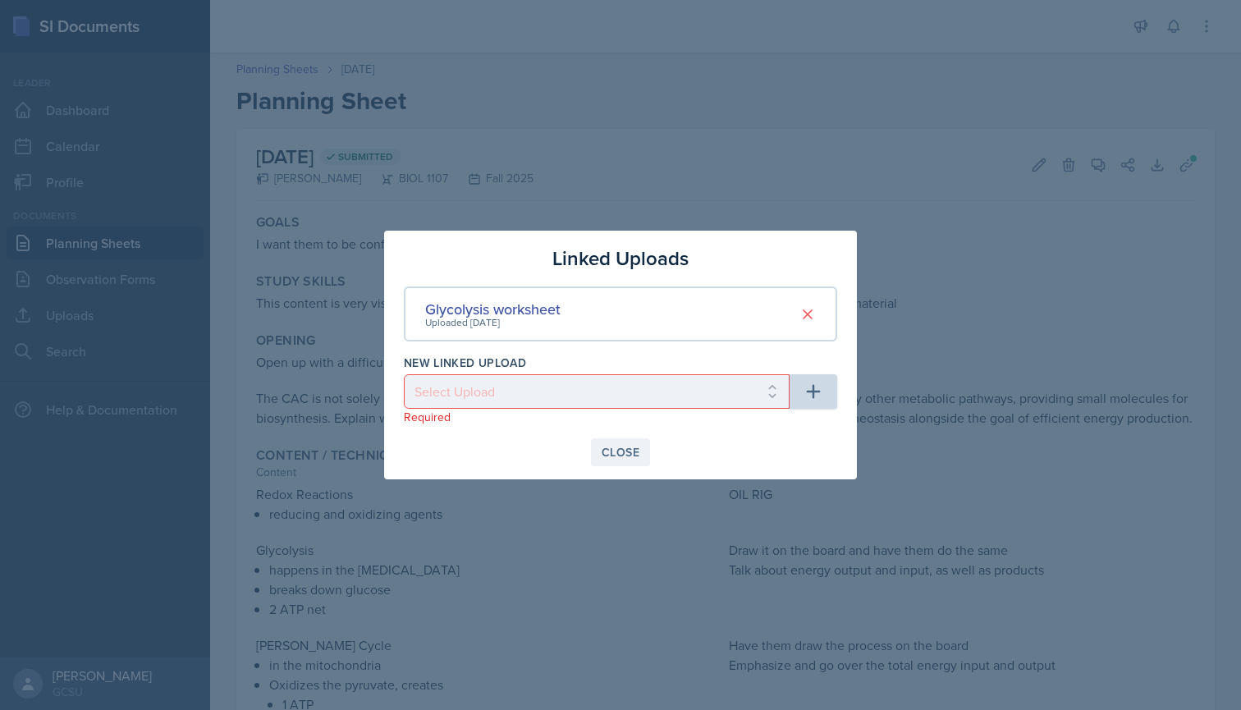
click at [610, 456] on div "Close" at bounding box center [621, 452] width 38 height 13
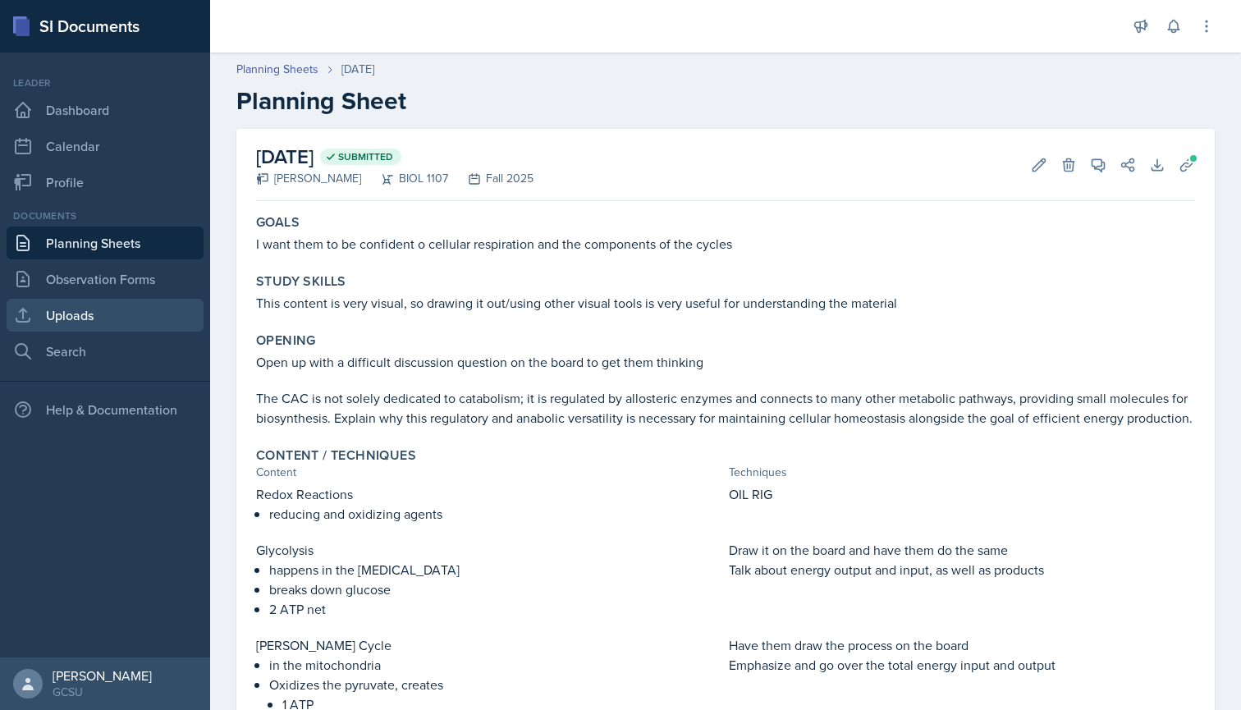
click at [71, 302] on link "Uploads" at bounding box center [105, 315] width 197 height 33
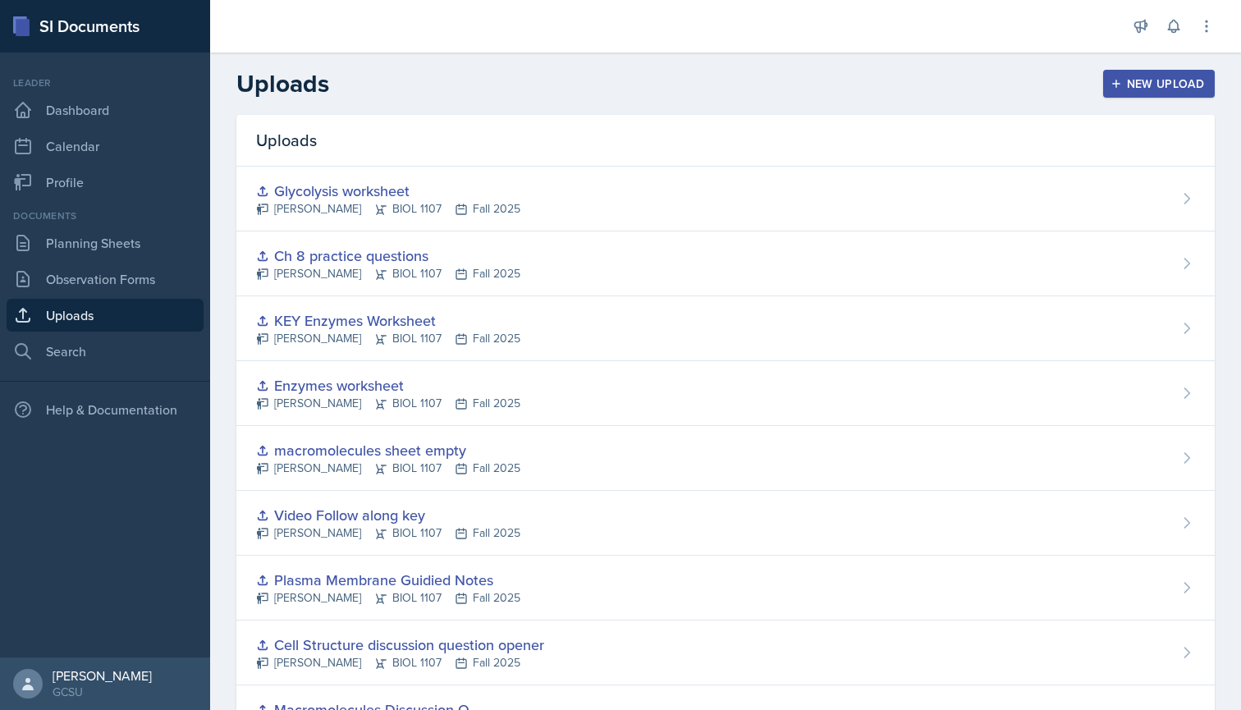
click at [1109, 82] on button "New Upload" at bounding box center [1159, 84] width 112 height 28
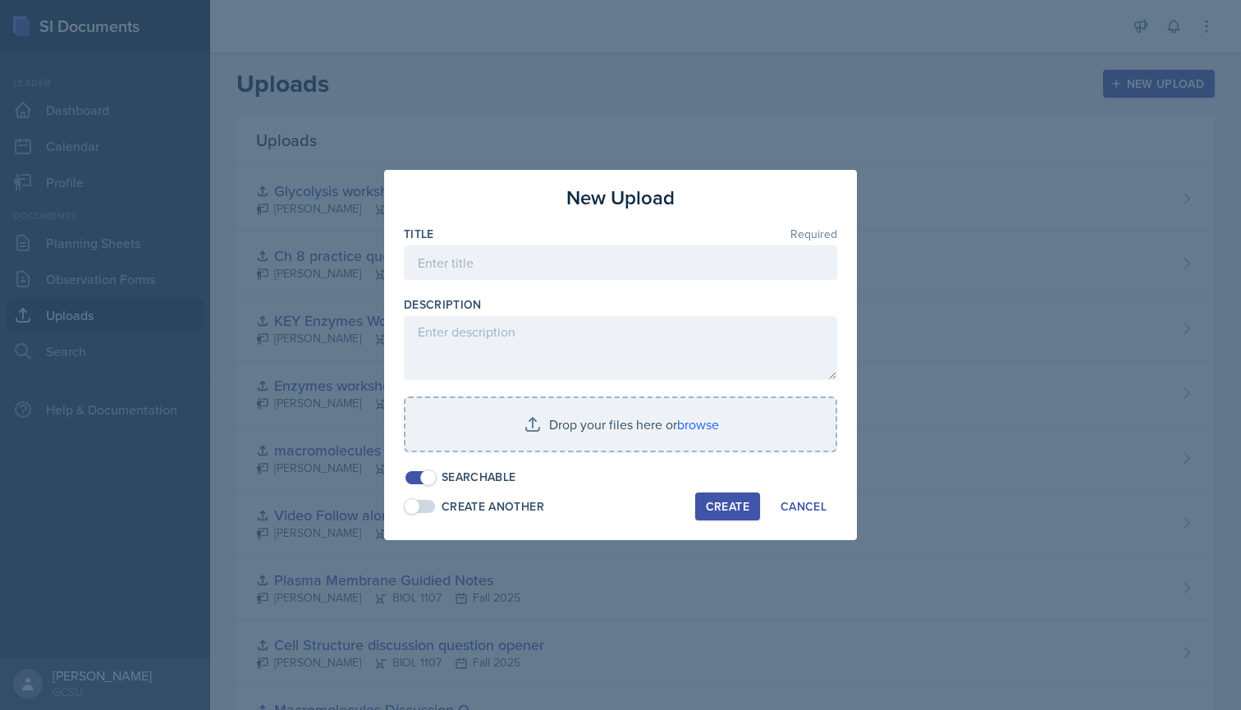
click at [622, 284] on div at bounding box center [620, 288] width 433 height 16
click at [575, 291] on div at bounding box center [620, 288] width 433 height 16
click at [584, 275] on input at bounding box center [620, 262] width 433 height 34
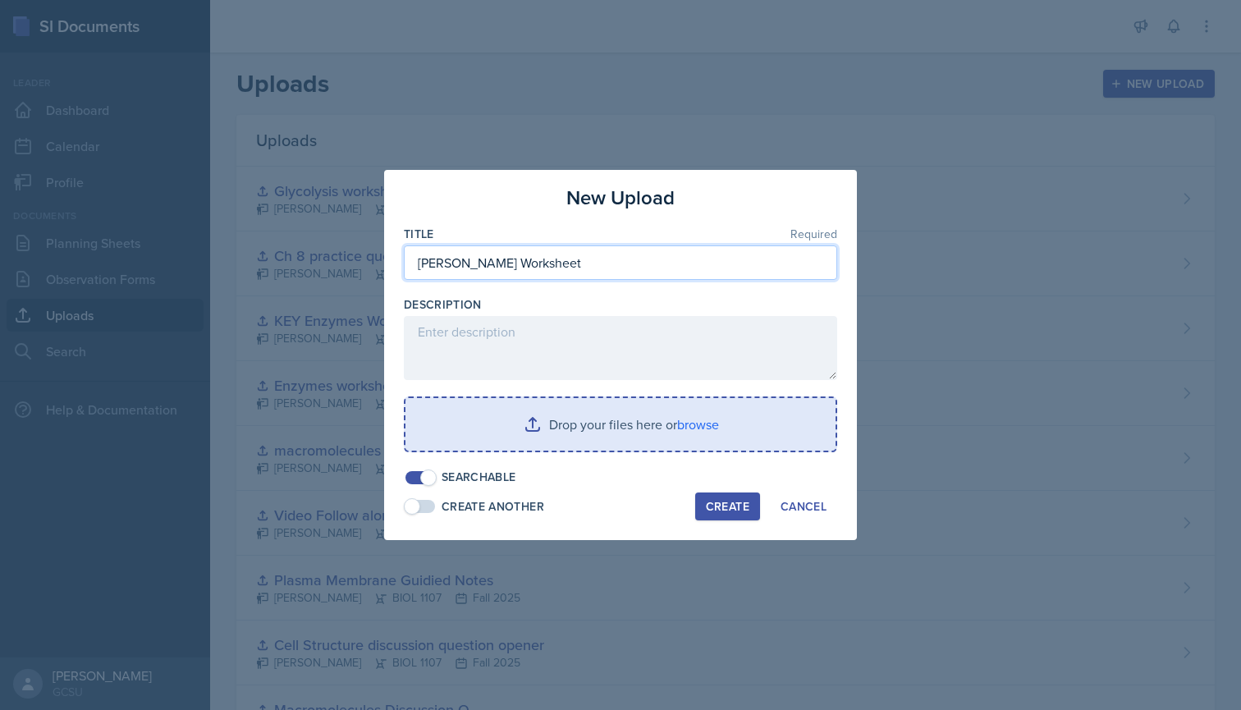
type input "[PERSON_NAME] Worksheet"
click at [681, 419] on input "file" at bounding box center [621, 424] width 430 height 53
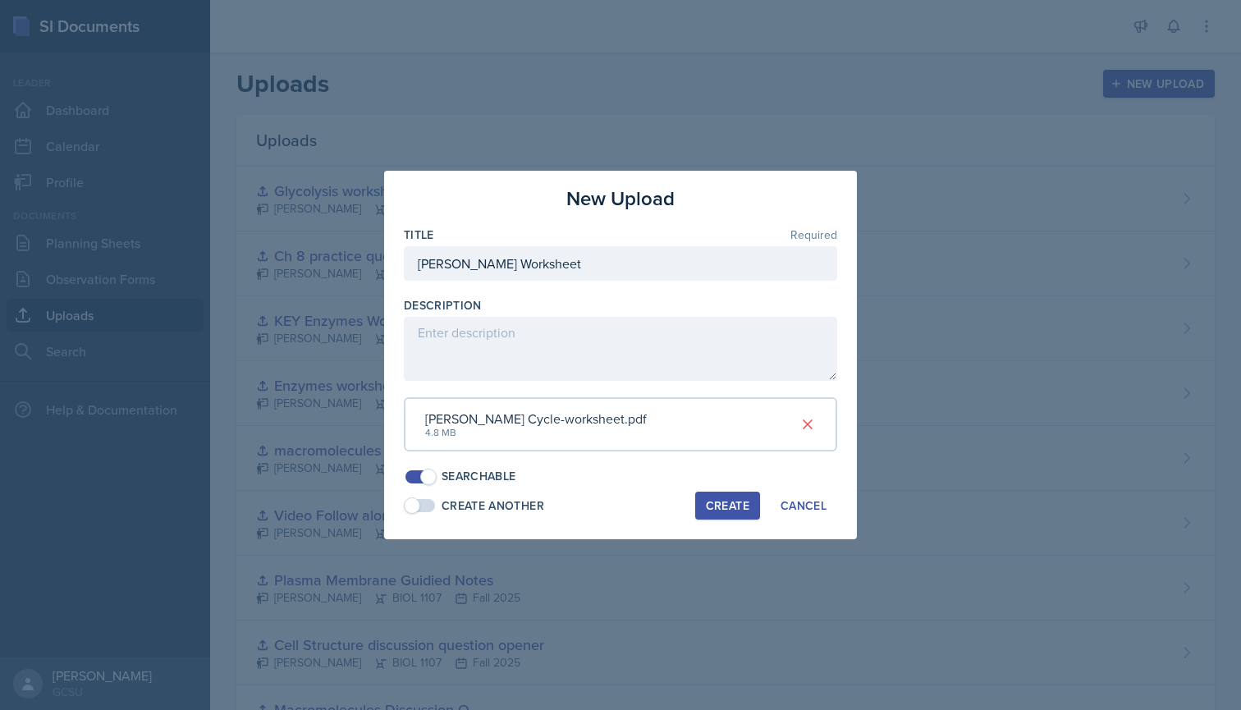
click at [722, 500] on div "Create" at bounding box center [728, 505] width 44 height 13
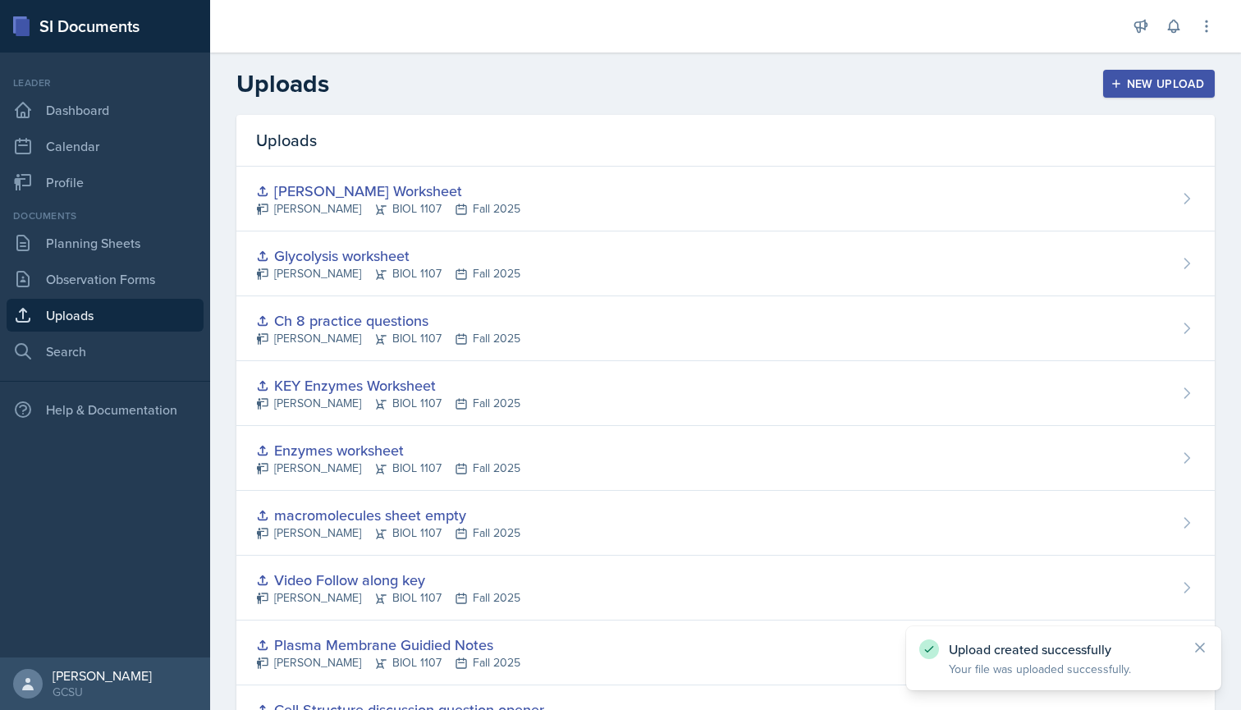
click at [111, 318] on link "Uploads" at bounding box center [105, 315] width 197 height 33
click at [1210, 83] on button "New Upload" at bounding box center [1159, 84] width 112 height 28
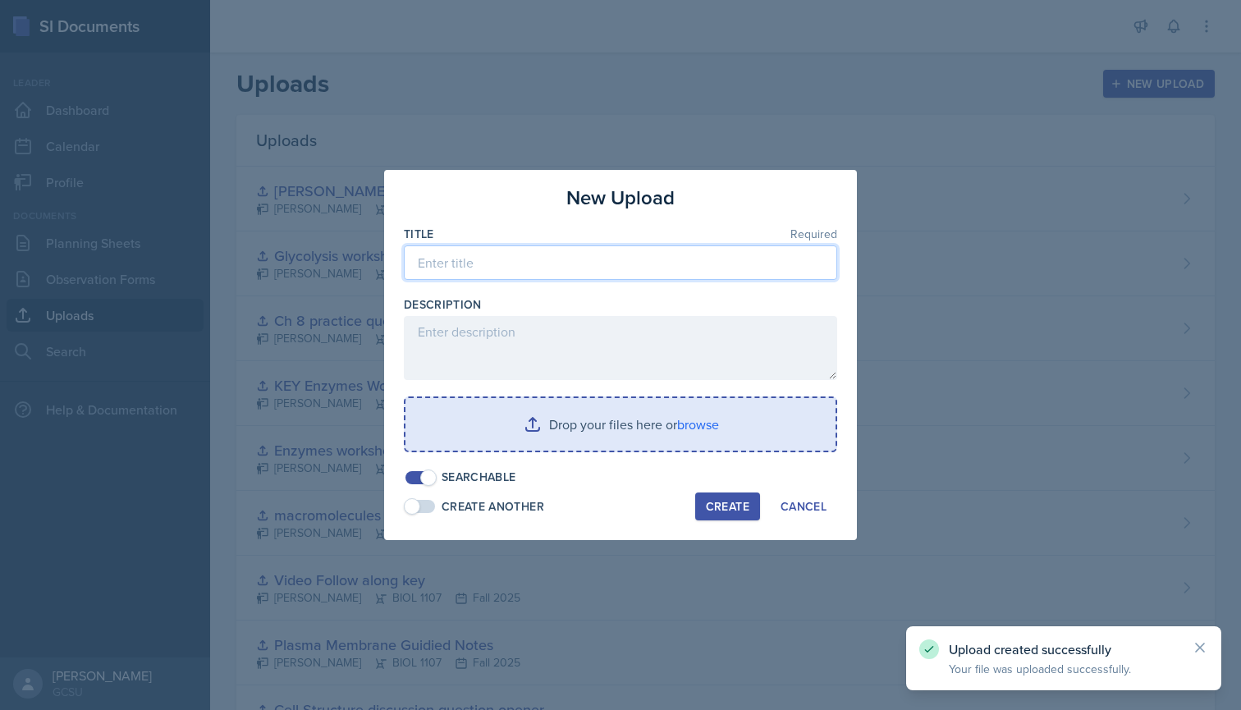
click at [581, 272] on input at bounding box center [620, 262] width 433 height 34
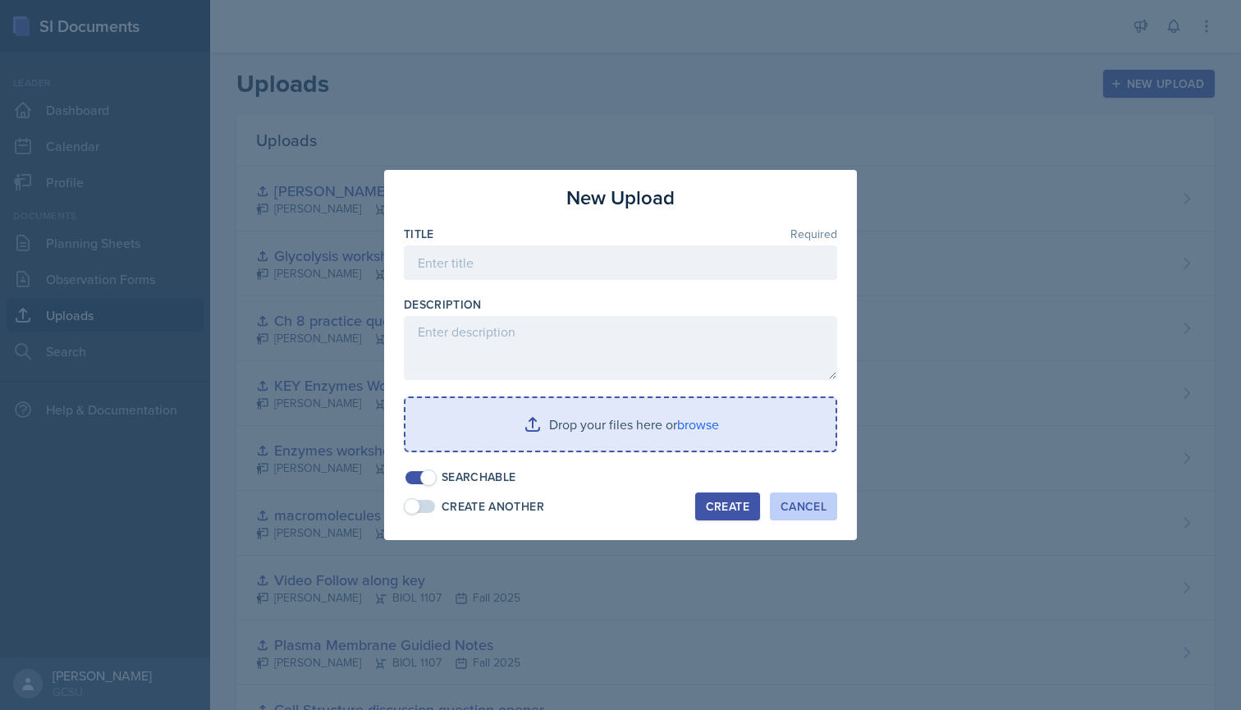
click at [787, 496] on button "Cancel" at bounding box center [803, 507] width 67 height 28
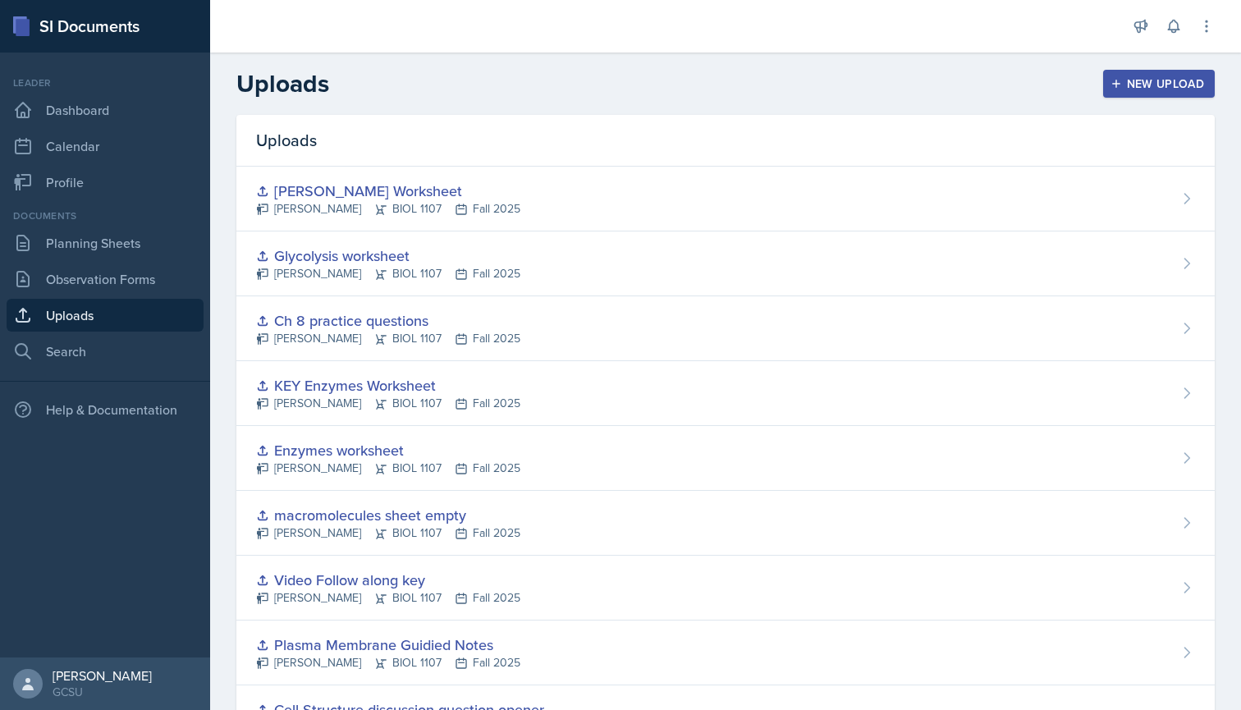
click at [102, 315] on link "Uploads" at bounding box center [105, 315] width 197 height 33
click at [1135, 88] on div "New Upload" at bounding box center [1159, 83] width 91 height 13
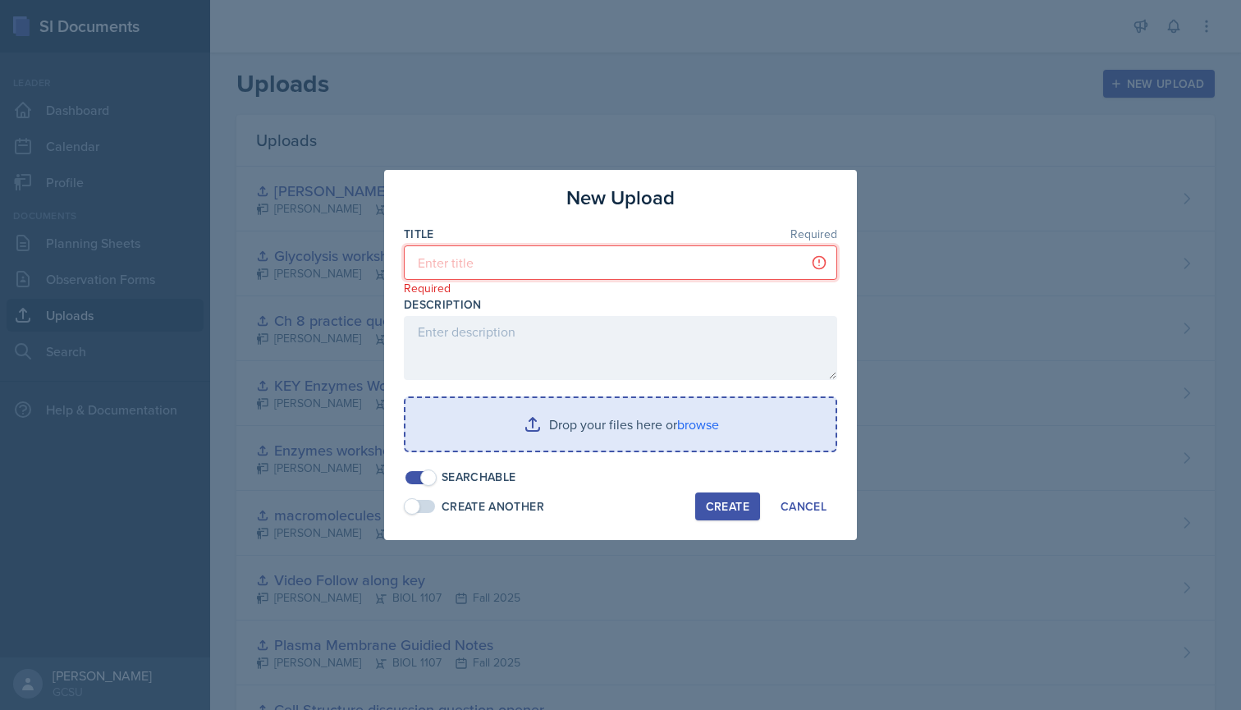
click at [717, 262] on input at bounding box center [620, 262] width 433 height 34
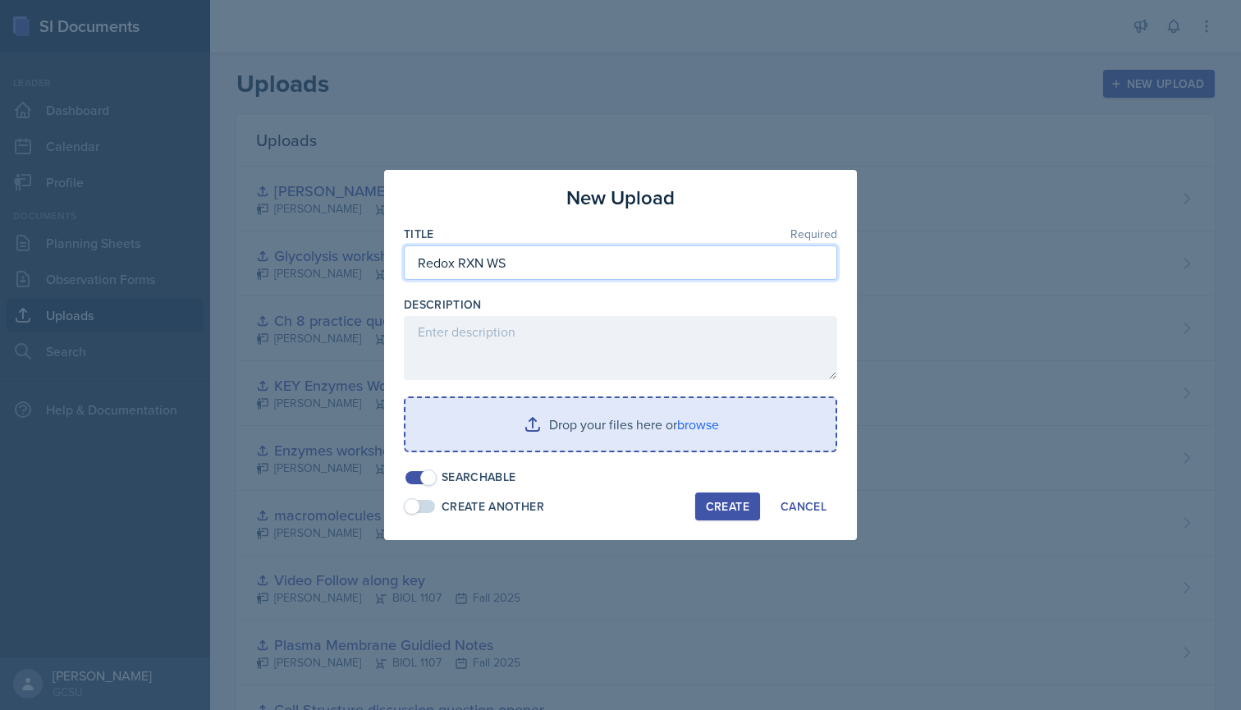
type input "Redox RXN WS"
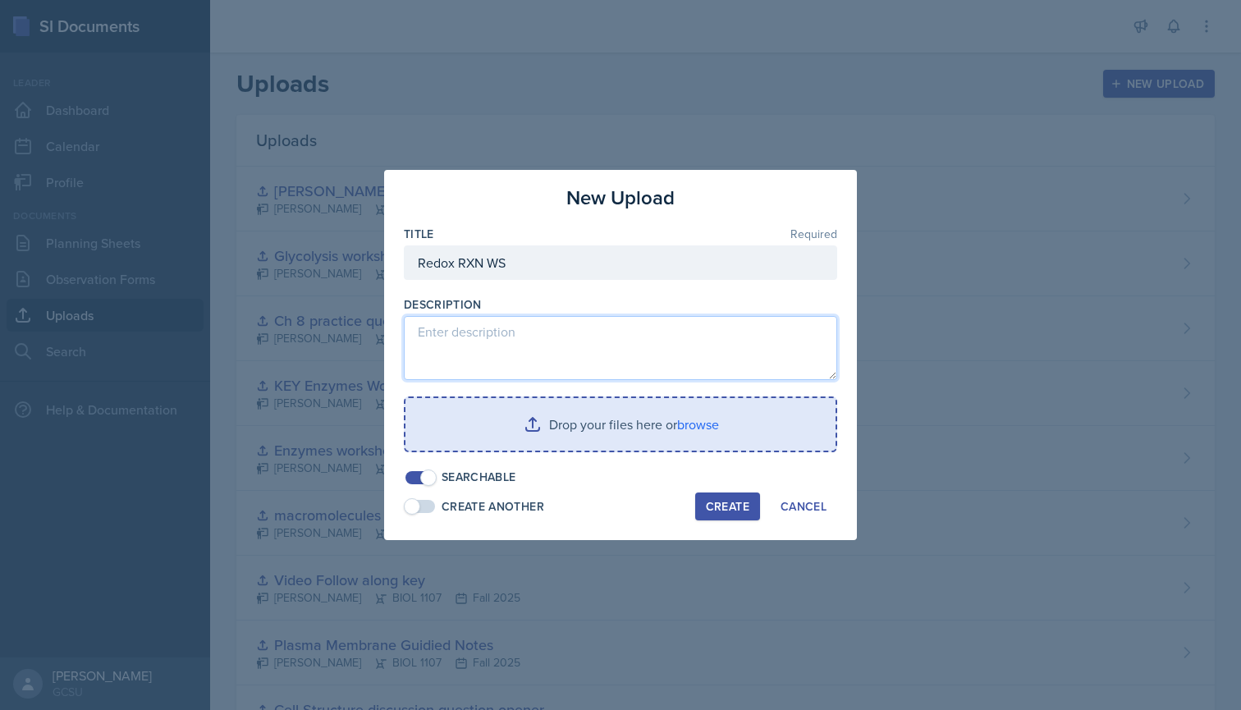
click at [673, 355] on textarea at bounding box center [620, 348] width 433 height 64
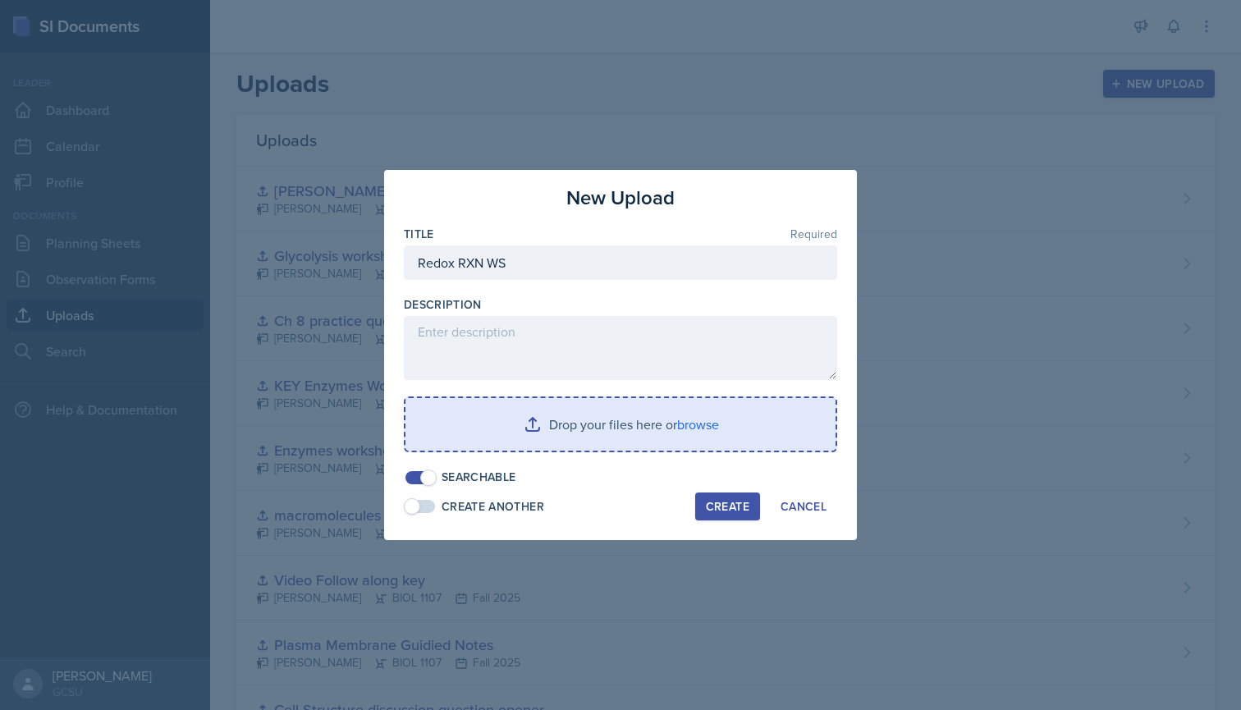
click at [698, 414] on input "file" at bounding box center [621, 424] width 430 height 53
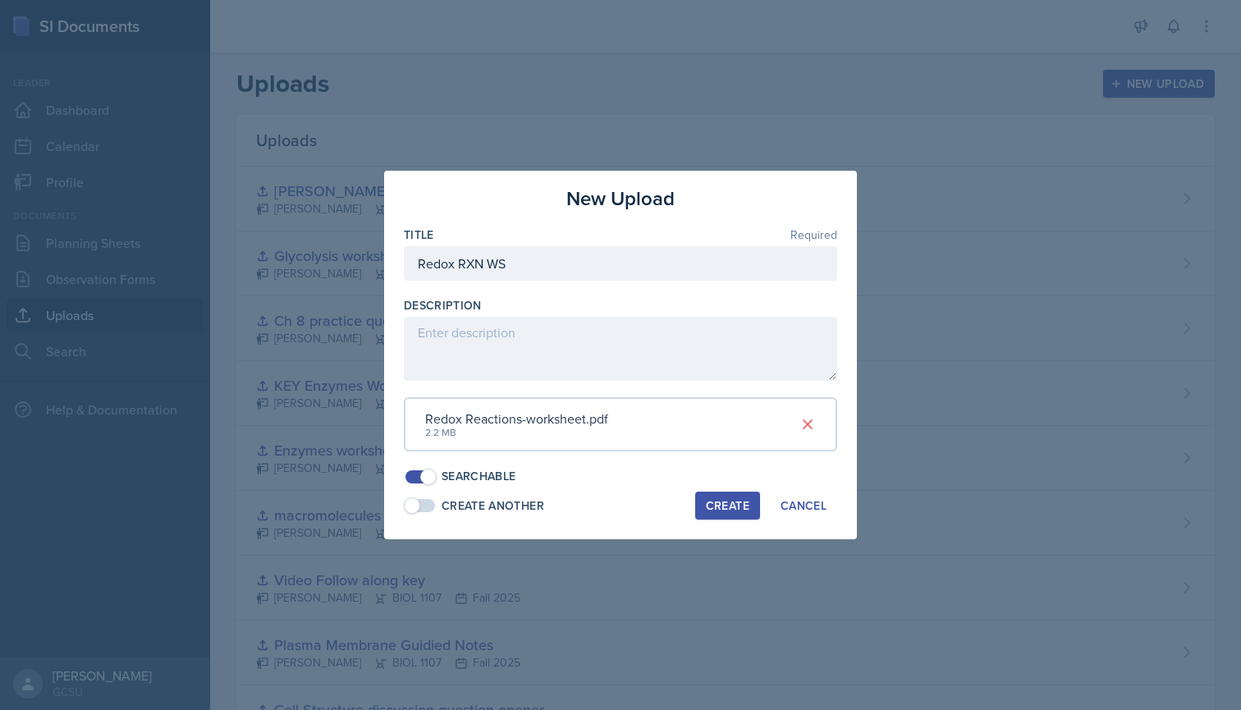
click at [731, 502] on div "Create" at bounding box center [728, 505] width 44 height 13
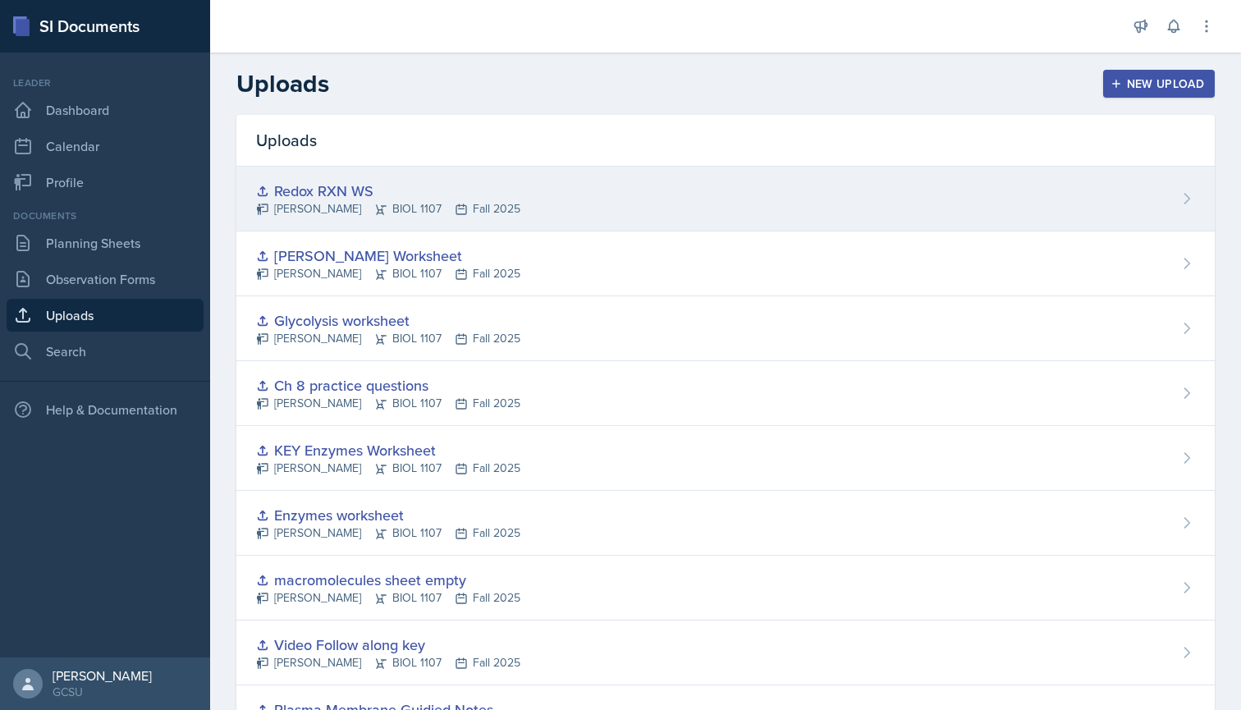
click at [368, 186] on div "Redox RXN WS" at bounding box center [388, 191] width 264 height 22
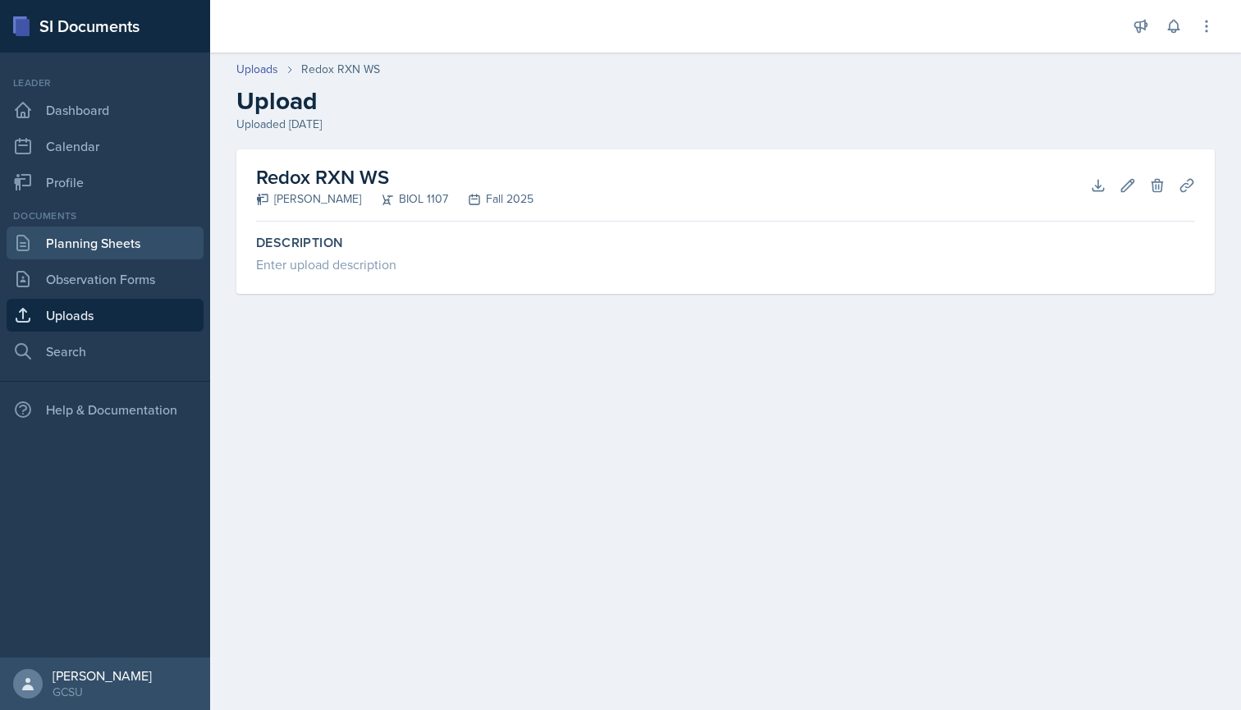
click at [78, 244] on link "Planning Sheets" at bounding box center [105, 243] width 197 height 33
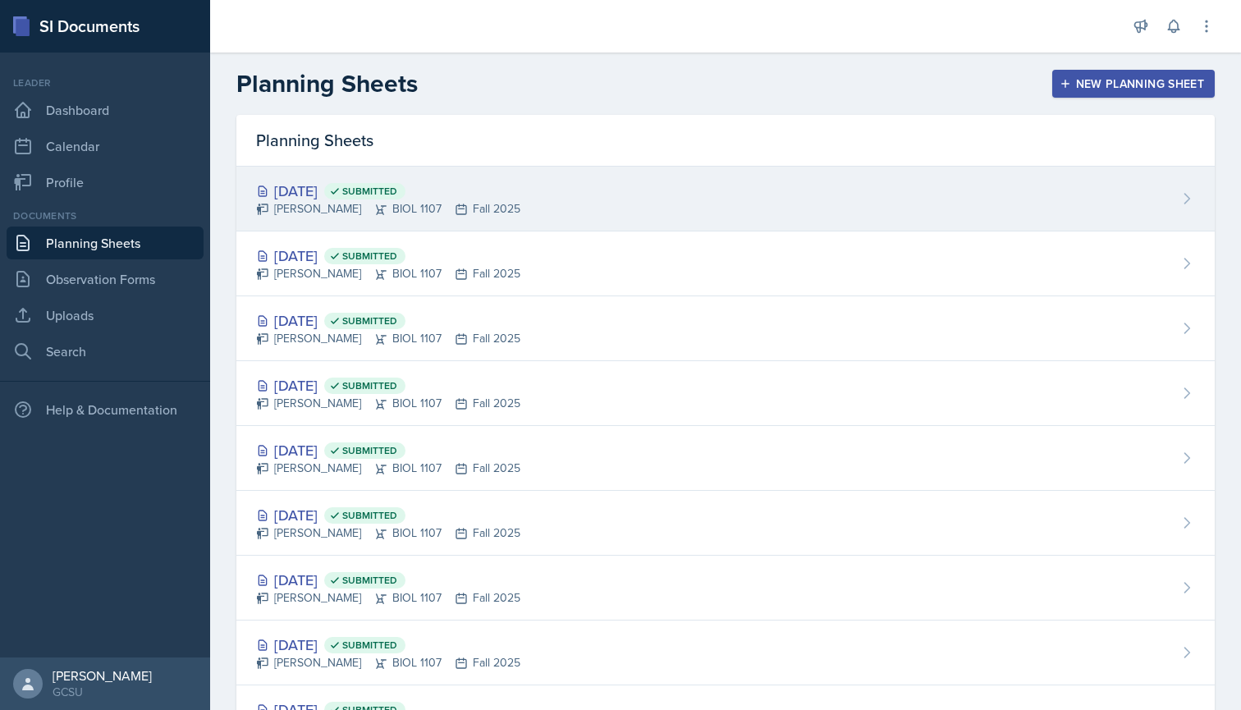
click at [397, 197] on span "Submitted" at bounding box center [369, 191] width 55 height 13
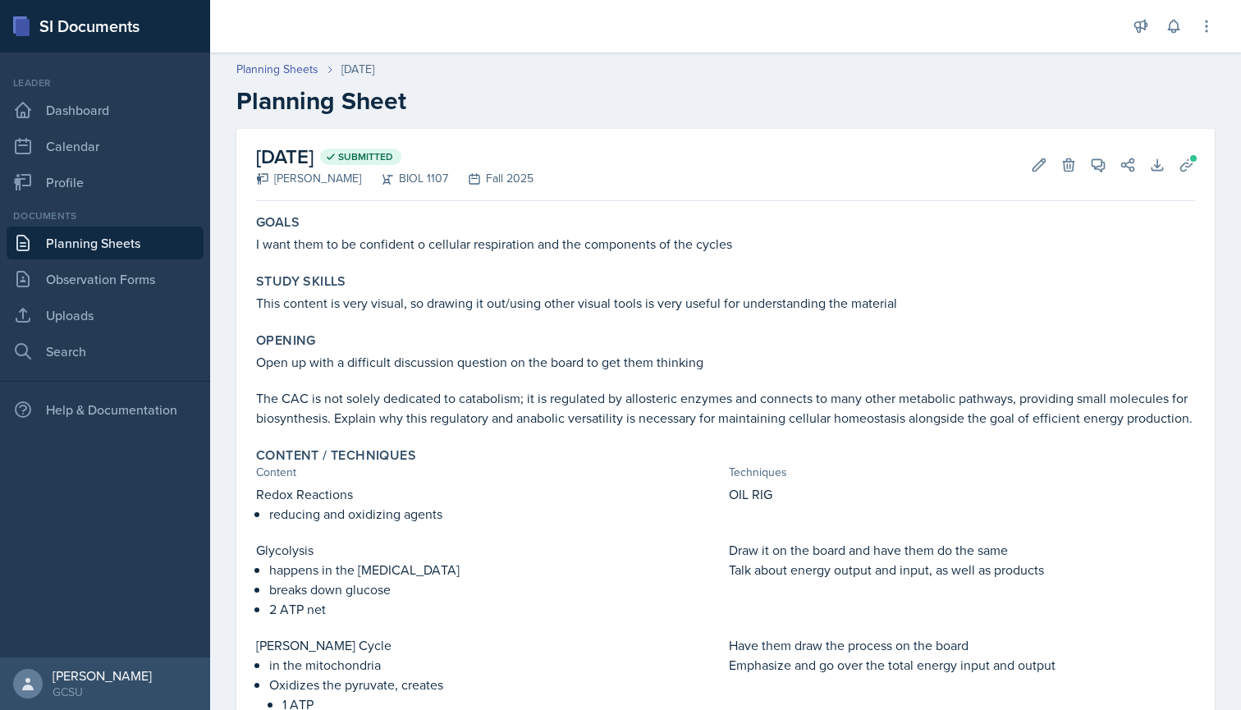
click at [1191, 180] on div "[DATE] Submitted [PERSON_NAME] BIOL 1107 Fall 2025 Edit Delete View Comments Co…" at bounding box center [725, 165] width 939 height 72
click at [1190, 169] on icon at bounding box center [1187, 165] width 16 height 16
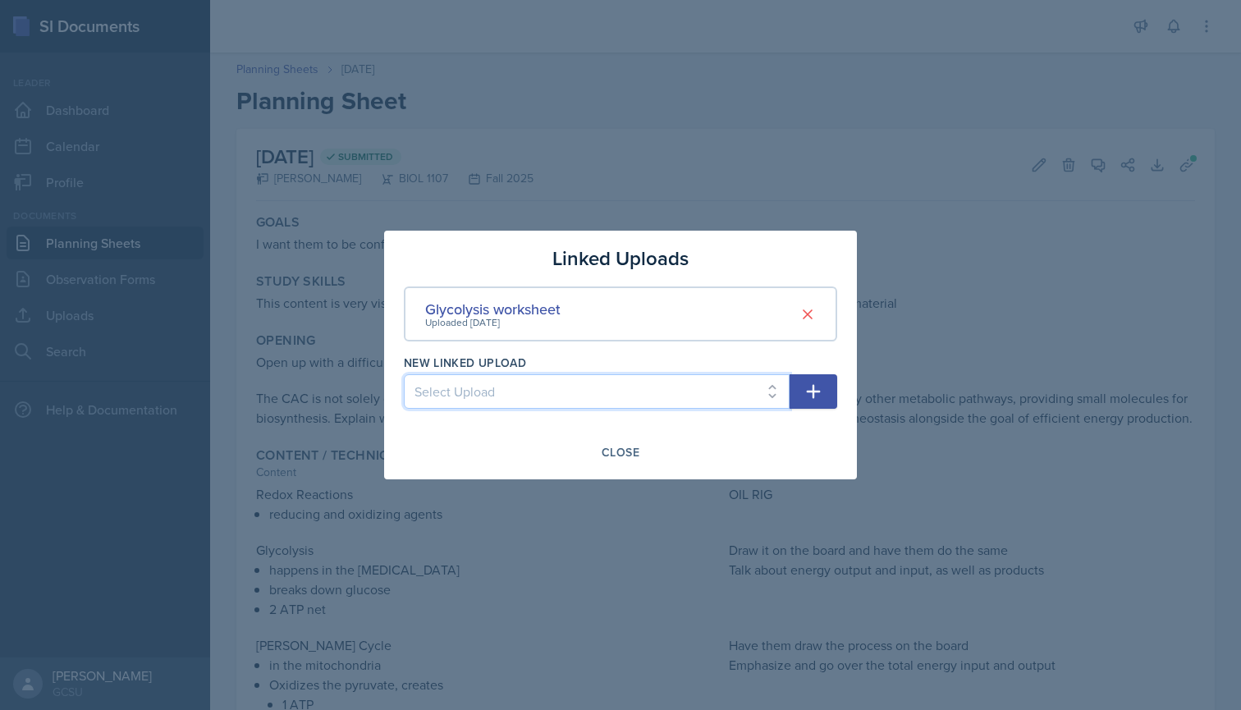
select select "1e6902b5-784f-44de-bffb-1405b75a8250"
click at [800, 398] on button "button" at bounding box center [814, 391] width 48 height 34
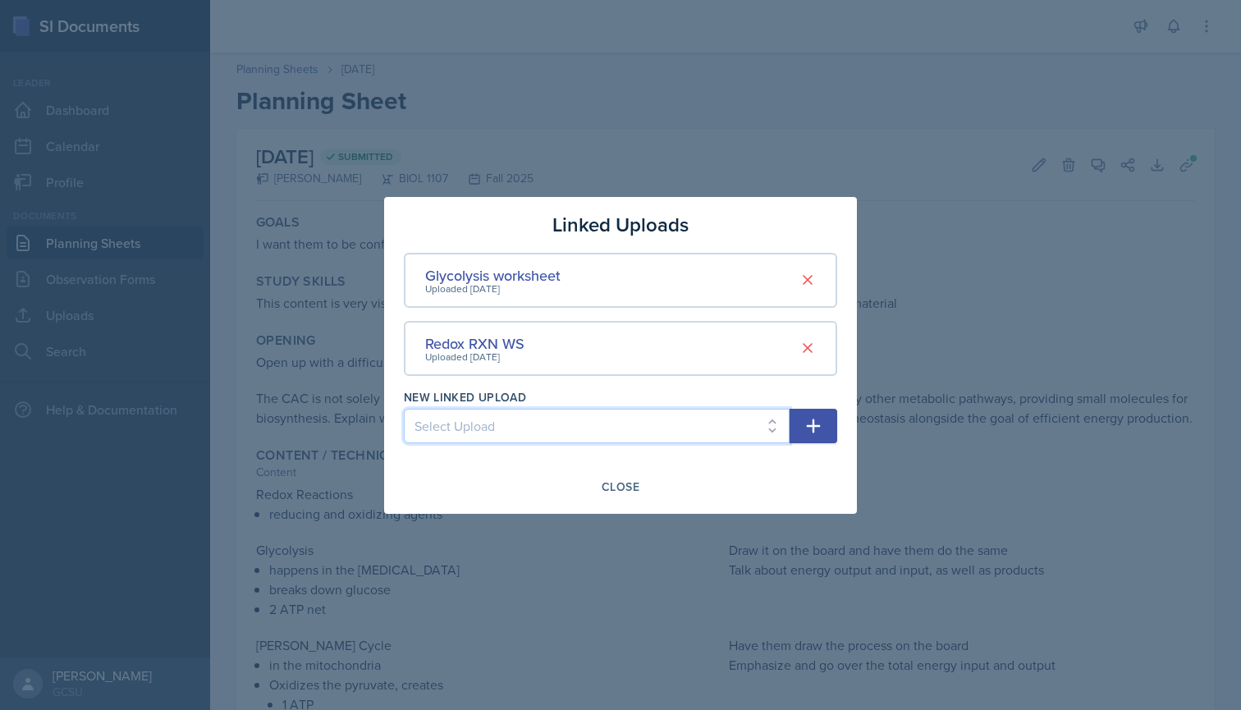
select select "9f91e871-23ed-4f89-b756-2059ce1a9859"
click at [815, 424] on icon "button" at bounding box center [814, 426] width 20 height 20
select select
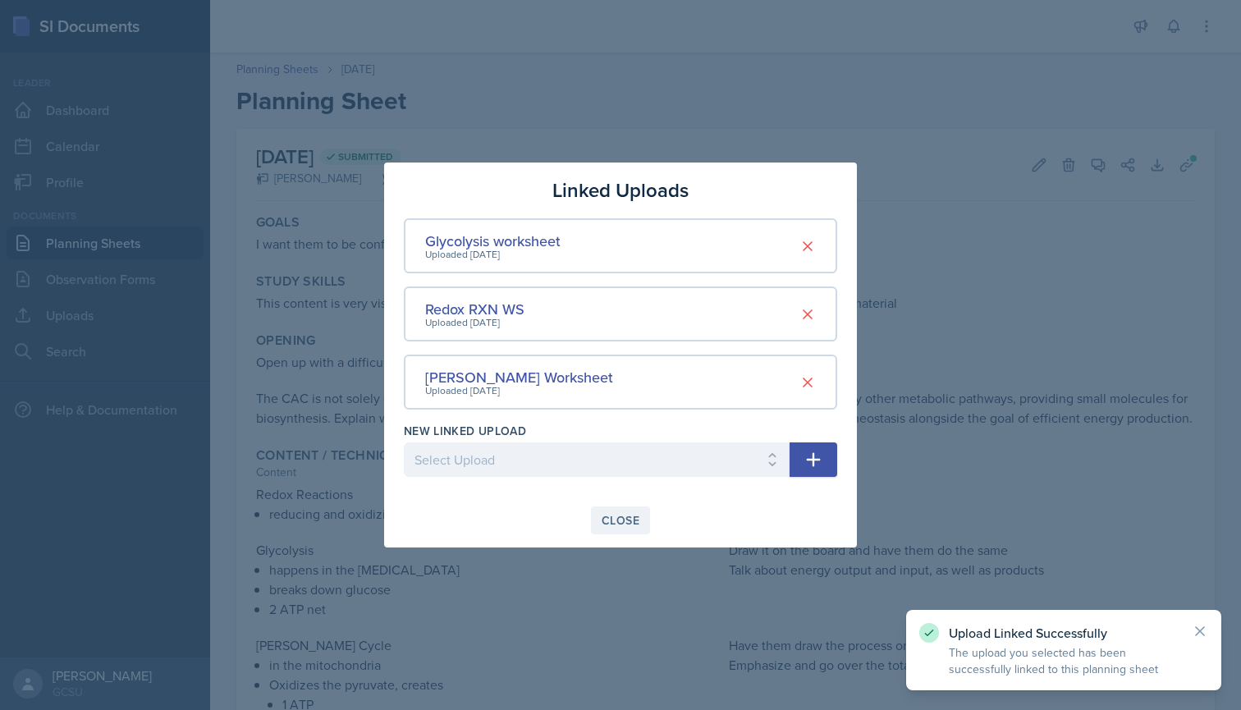
click at [605, 520] on div "Close" at bounding box center [621, 520] width 38 height 13
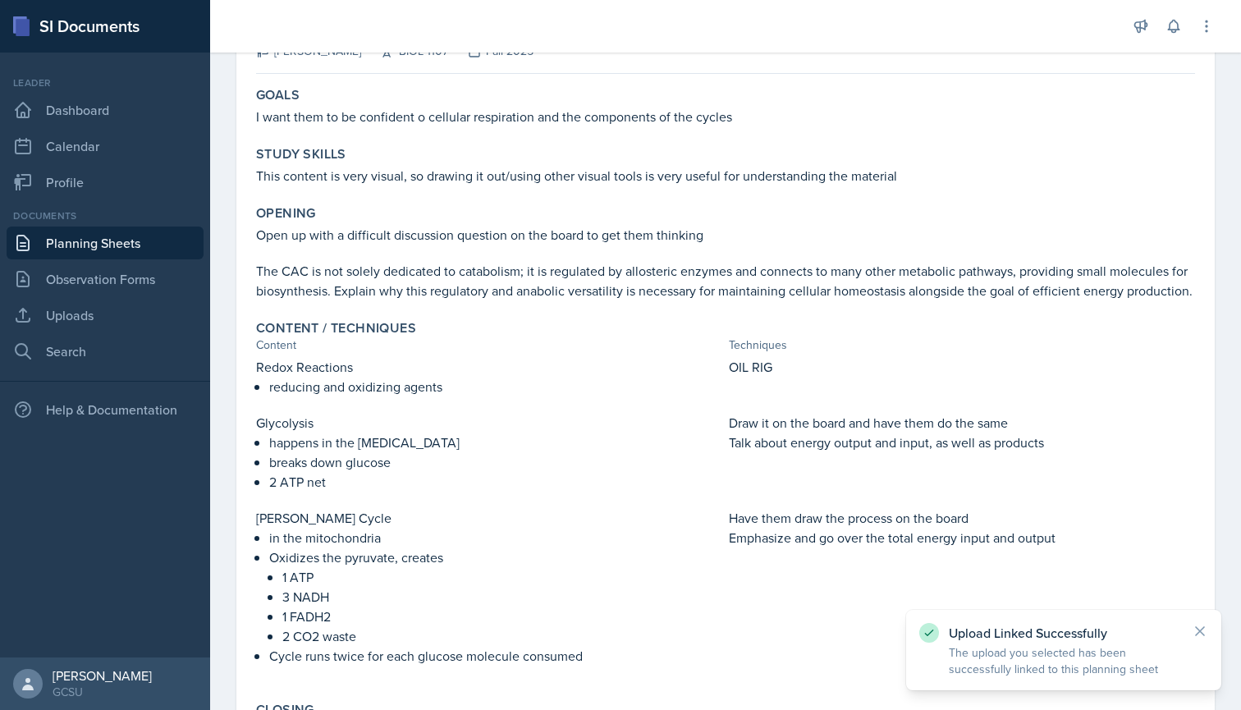
scroll to position [80, 0]
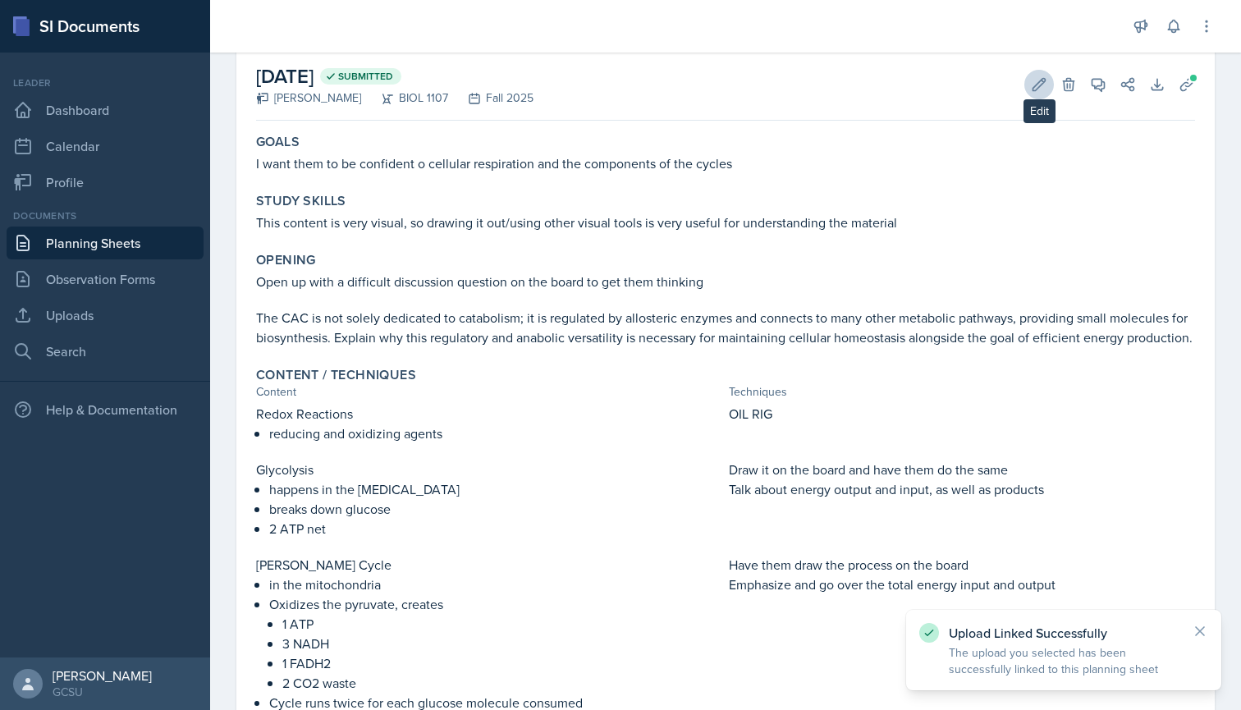
click at [1032, 89] on icon at bounding box center [1039, 84] width 16 height 16
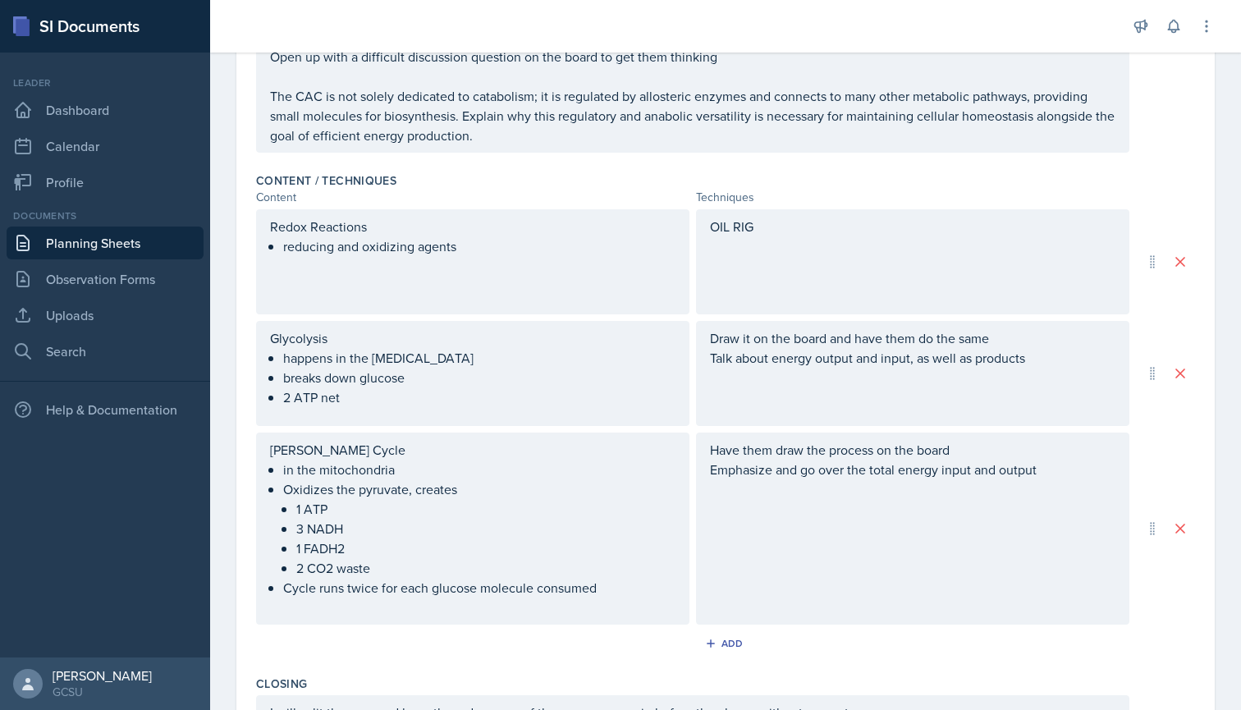
scroll to position [424, 0]
click at [800, 243] on div "OIL RIG" at bounding box center [912, 260] width 433 height 105
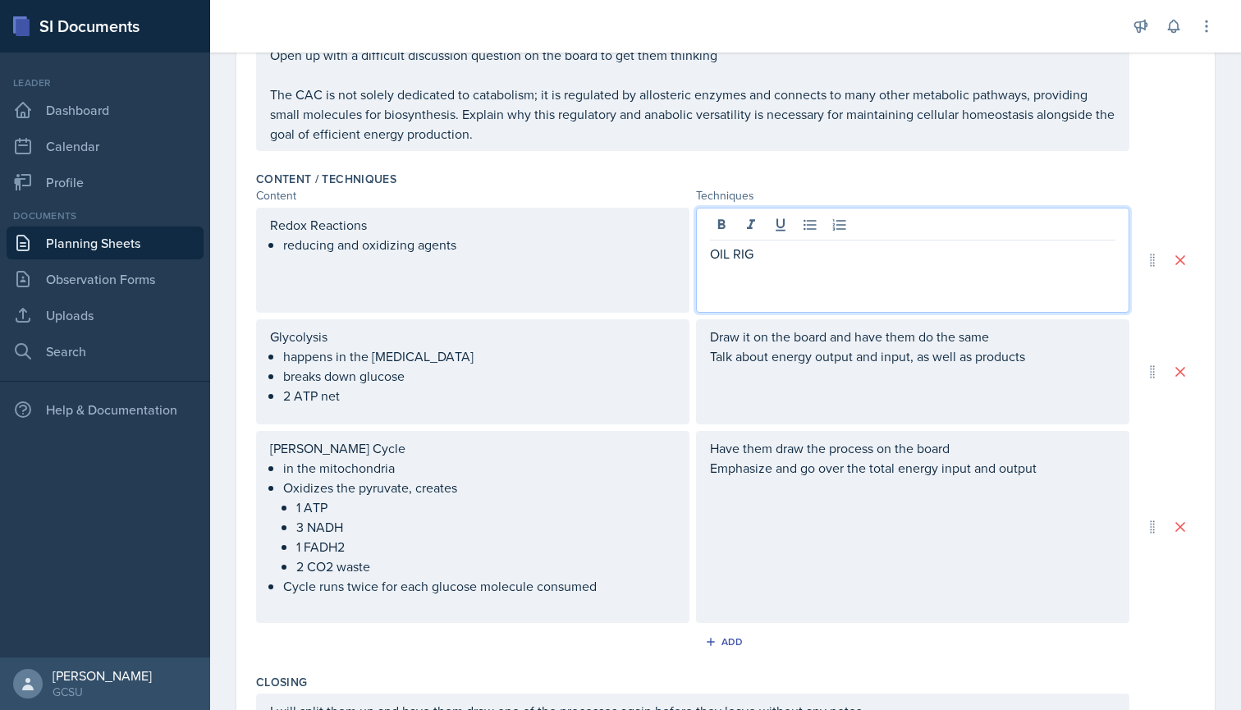
click at [768, 263] on p "OIL RIG" at bounding box center [913, 254] width 406 height 20
drag, startPoint x: 760, startPoint y: 276, endPoint x: 787, endPoint y: 285, distance: 28.6
click at [787, 285] on div "OIL RIG I also pribited out some great resources form [PERSON_NAME]" at bounding box center [912, 260] width 433 height 105
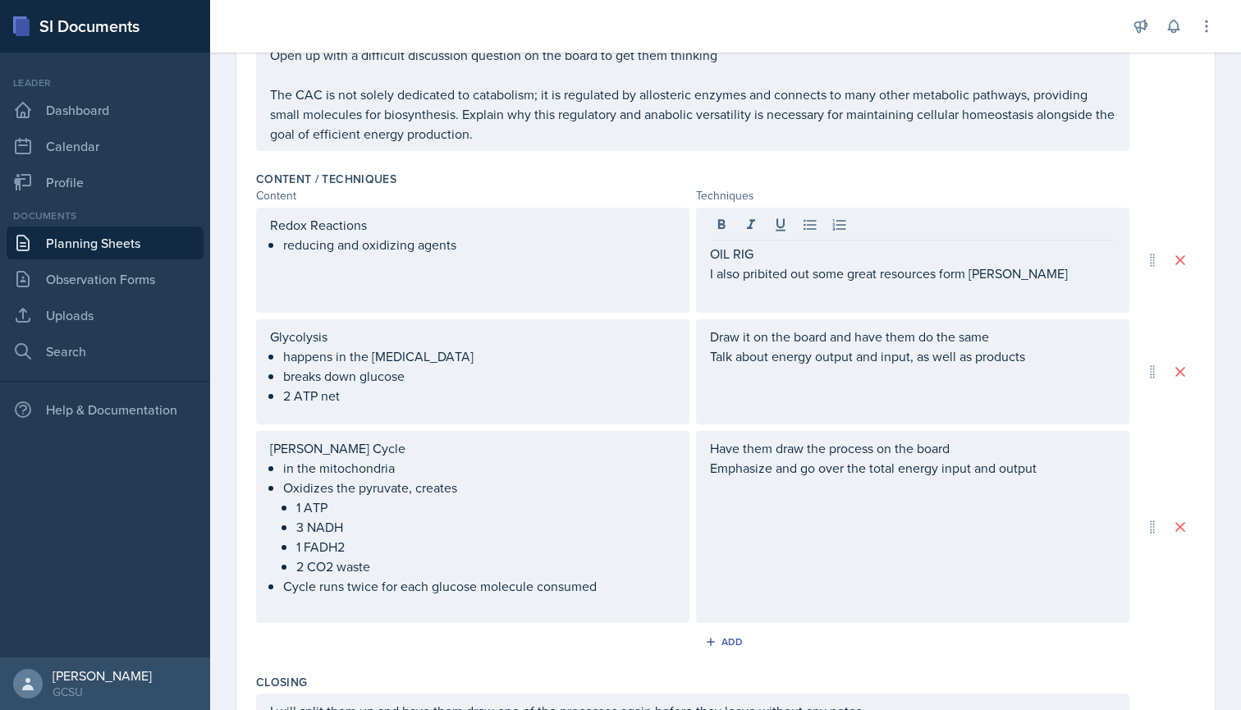
click at [787, 285] on div "OIL RIG I also pribited out some great resources form [PERSON_NAME]" at bounding box center [912, 260] width 433 height 105
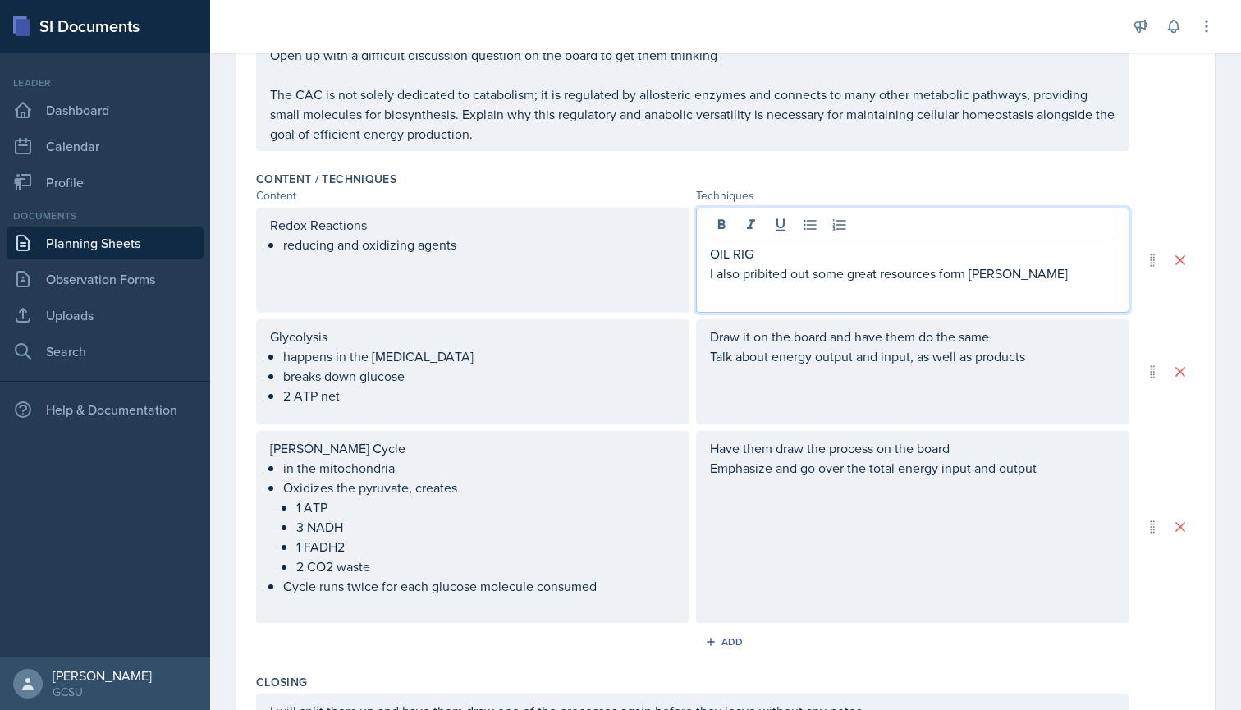
drag, startPoint x: 985, startPoint y: 276, endPoint x: 957, endPoint y: 279, distance: 28.1
click at [957, 279] on p "I also pribited out some great resources form [PERSON_NAME]" at bounding box center [913, 274] width 406 height 20
drag, startPoint x: 709, startPoint y: 274, endPoint x: 1051, endPoint y: 273, distance: 341.5
click at [1051, 273] on p "I also pribited out some great resources from [PERSON_NAME]" at bounding box center [913, 274] width 406 height 20
click at [820, 266] on p "I also pribited out some great resources from [PERSON_NAME]" at bounding box center [913, 274] width 406 height 20
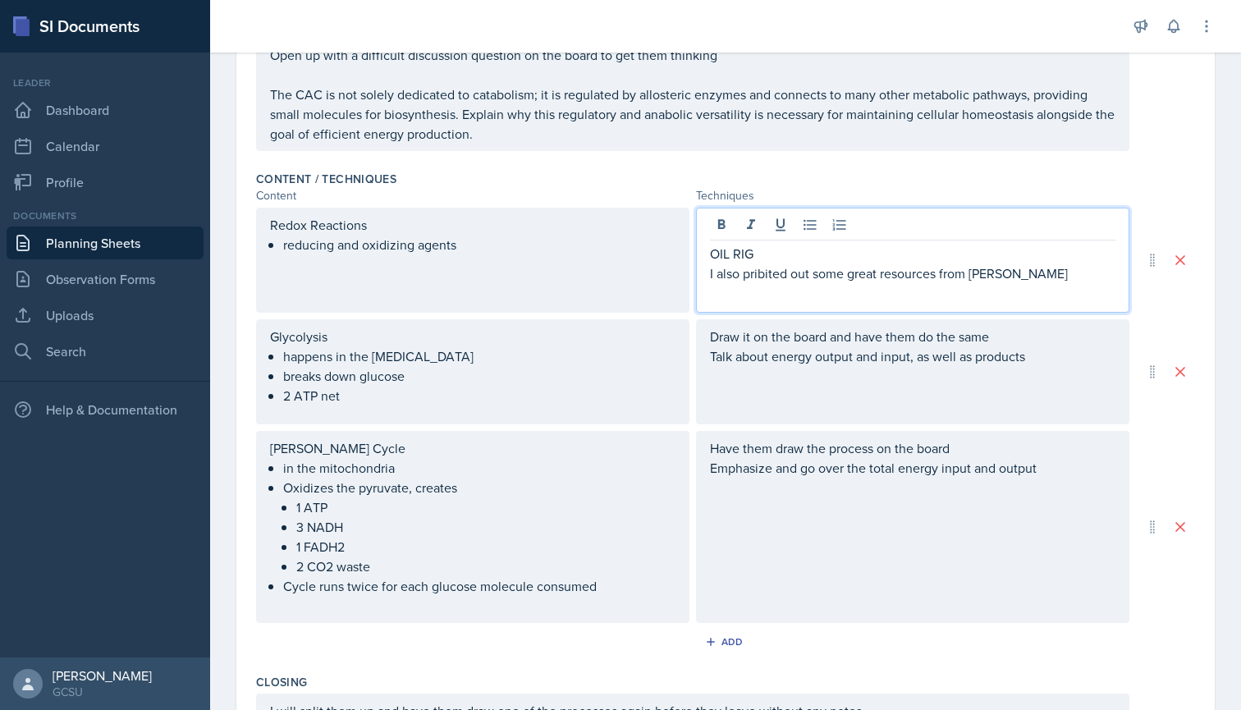
click at [754, 276] on p "I also pribited out some great resources from [PERSON_NAME]" at bounding box center [913, 274] width 406 height 20
click at [765, 274] on p "I also pribited out some great resources from [PERSON_NAME]" at bounding box center [913, 274] width 406 height 20
drag, startPoint x: 710, startPoint y: 272, endPoint x: 1061, endPoint y: 272, distance: 351.3
click at [1061, 272] on p "I also prinited out some great resources from [PERSON_NAME]" at bounding box center [913, 274] width 406 height 20
copy p "I also prinited out some great resources from [PERSON_NAME]"
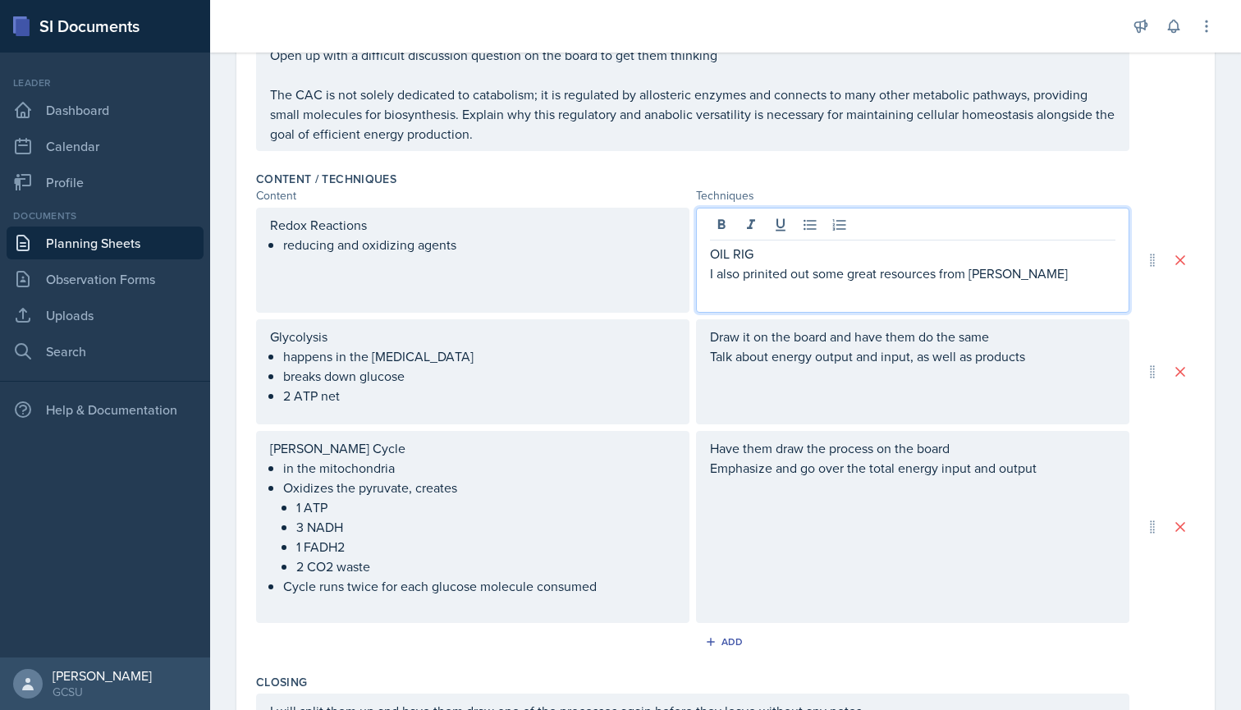
click at [1070, 367] on div "Draw it on the board and have them do the same Talk about energy output and inp…" at bounding box center [913, 356] width 406 height 59
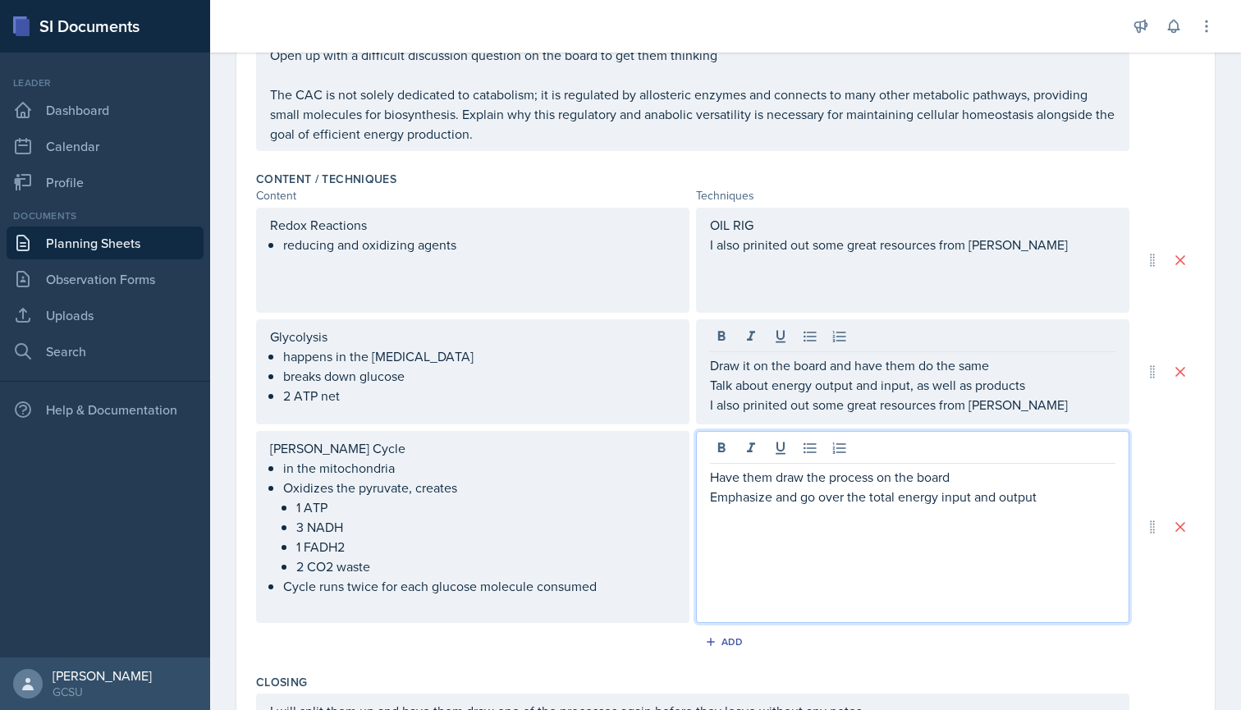
click at [1056, 474] on div "Have them draw the process on the board Emphasize and go over the total energy …" at bounding box center [913, 496] width 406 height 59
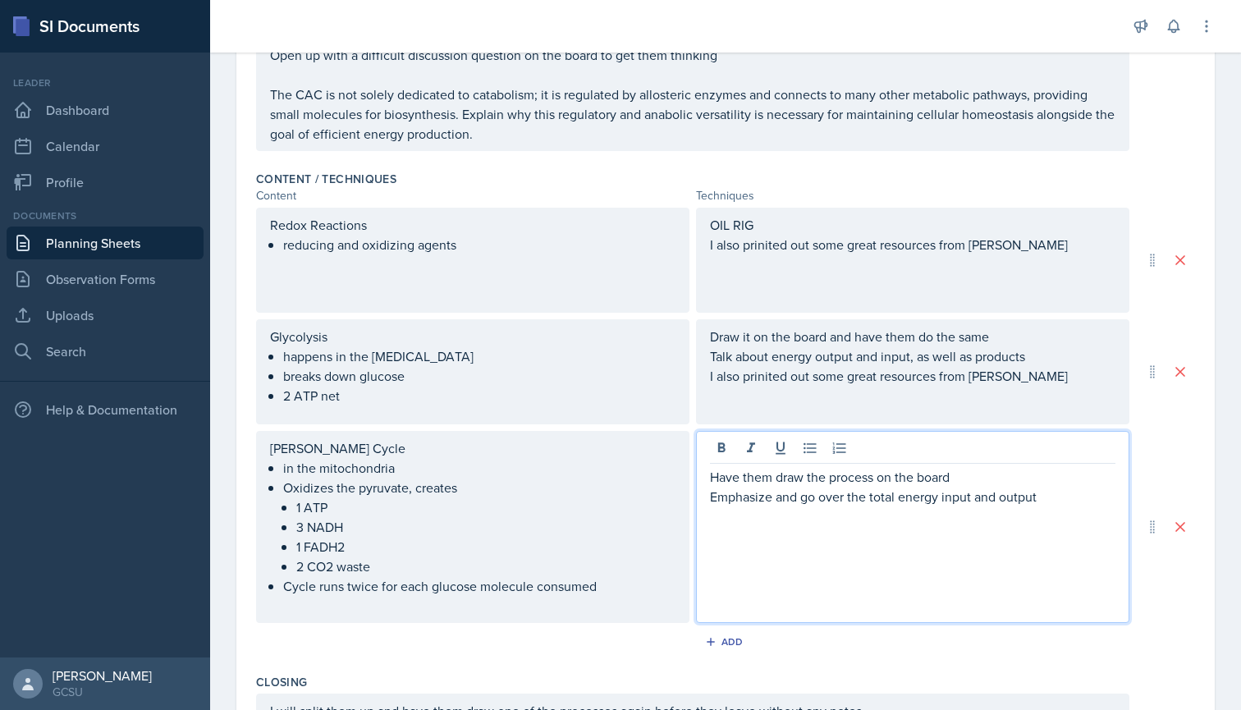
click at [1065, 497] on p "Emphasize and go over the total energy input and output" at bounding box center [913, 497] width 406 height 20
paste div
click at [766, 521] on p "I also prinited out some great resources from [PERSON_NAME]" at bounding box center [913, 516] width 406 height 20
click at [769, 376] on div "Draw it on the board and have them do the same Talk about energy output and inp…" at bounding box center [913, 356] width 406 height 59
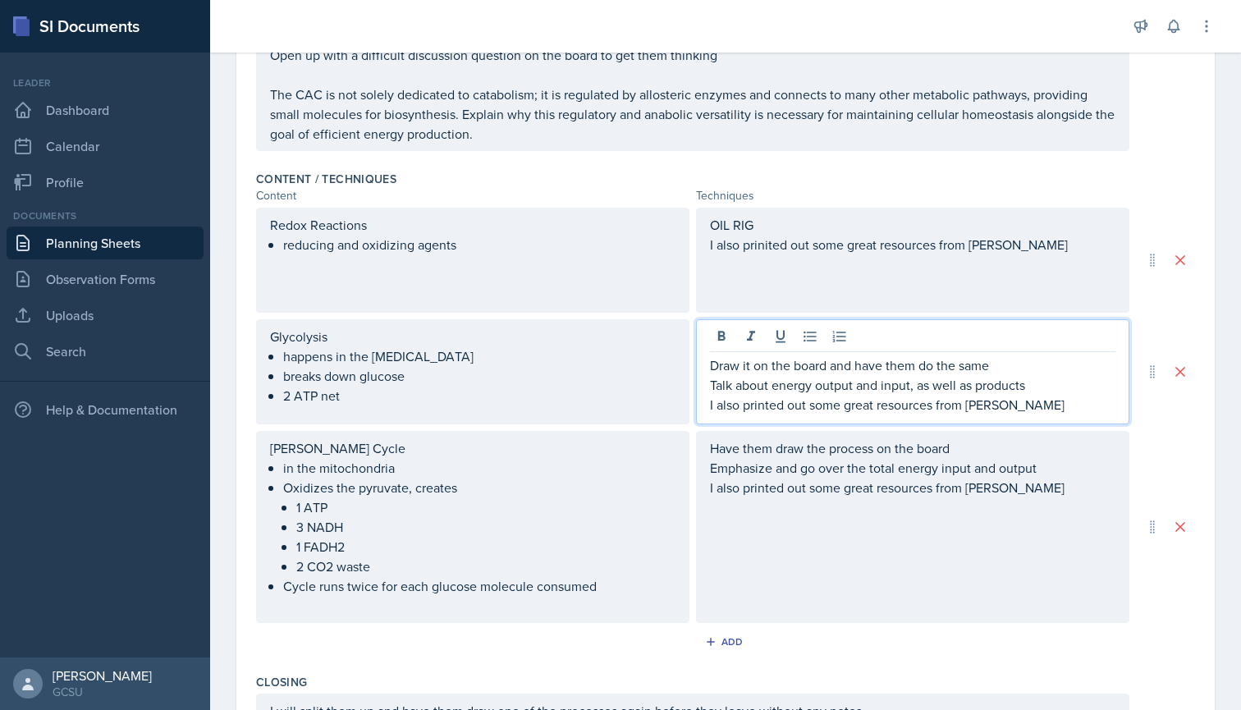
click at [763, 250] on div "OIL RIG I also prinited out some great resources from [PERSON_NAME]" at bounding box center [913, 234] width 406 height 39
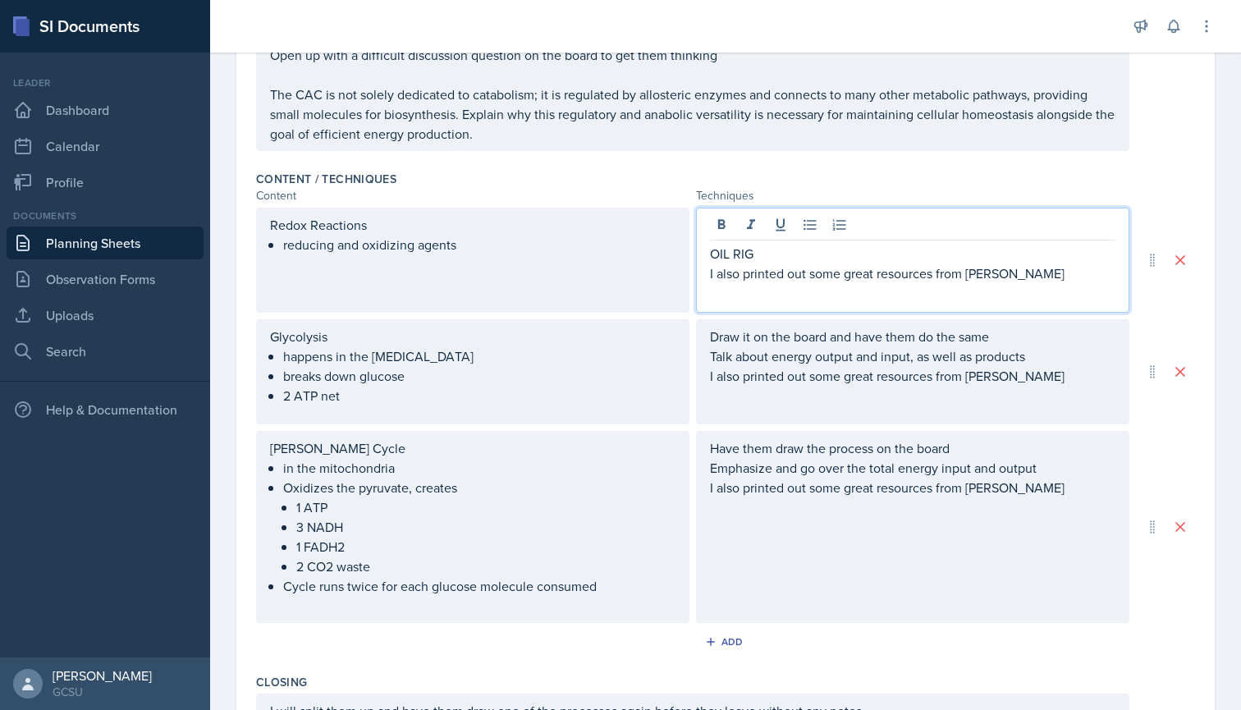
click at [1052, 285] on div "OIL RIG I also printed out some great resources from [PERSON_NAME]" at bounding box center [912, 260] width 433 height 105
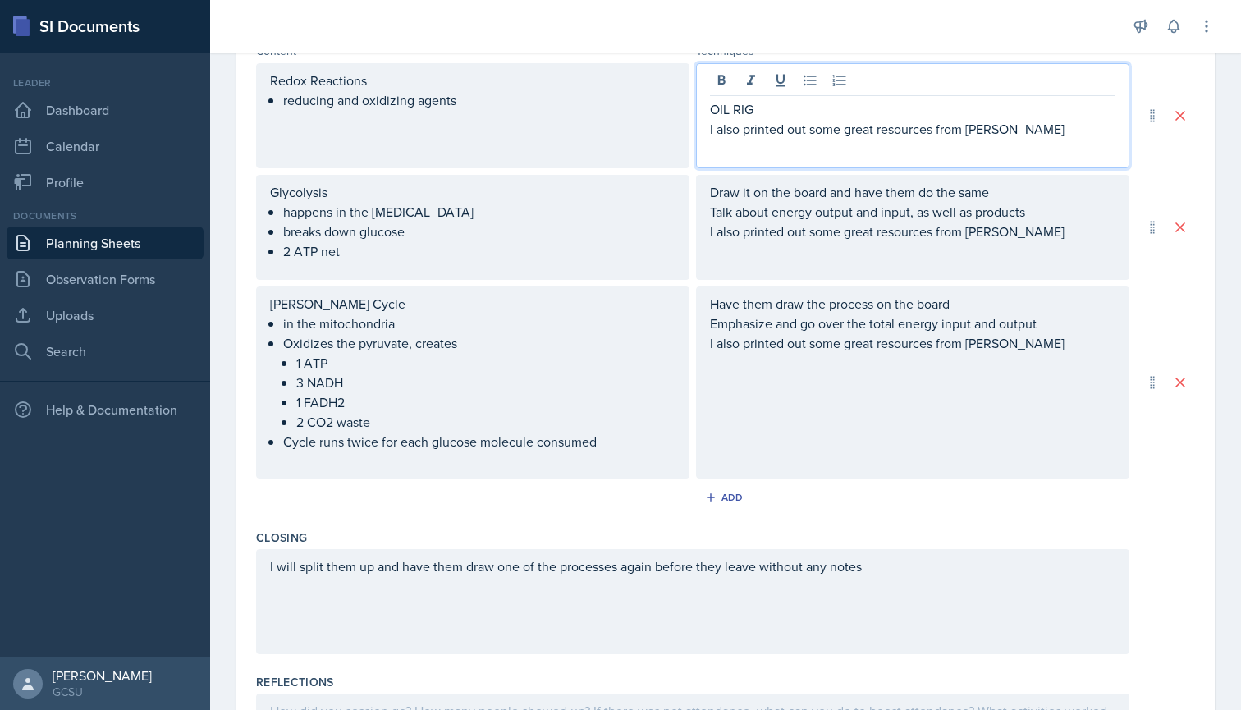
scroll to position [570, 0]
click at [545, 518] on div "Content / Techniques Content Techniques Redox Reactions reducing and oxidizing …" at bounding box center [725, 269] width 939 height 503
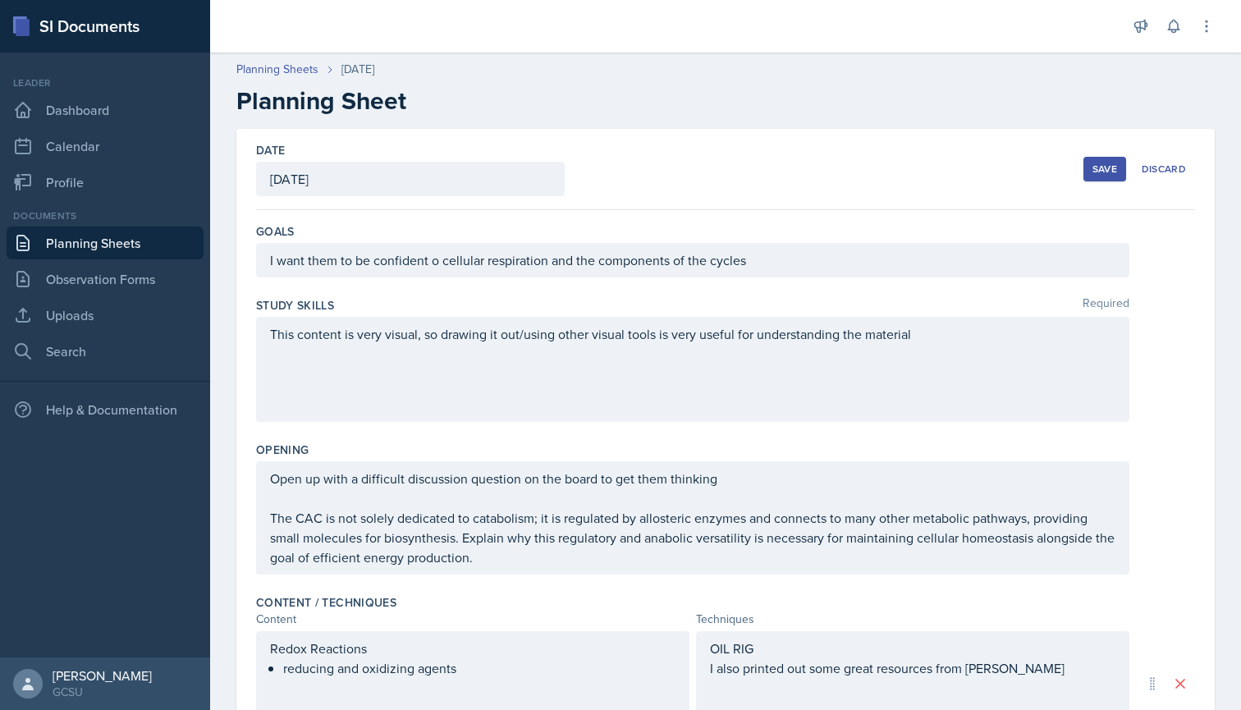
scroll to position [0, 0]
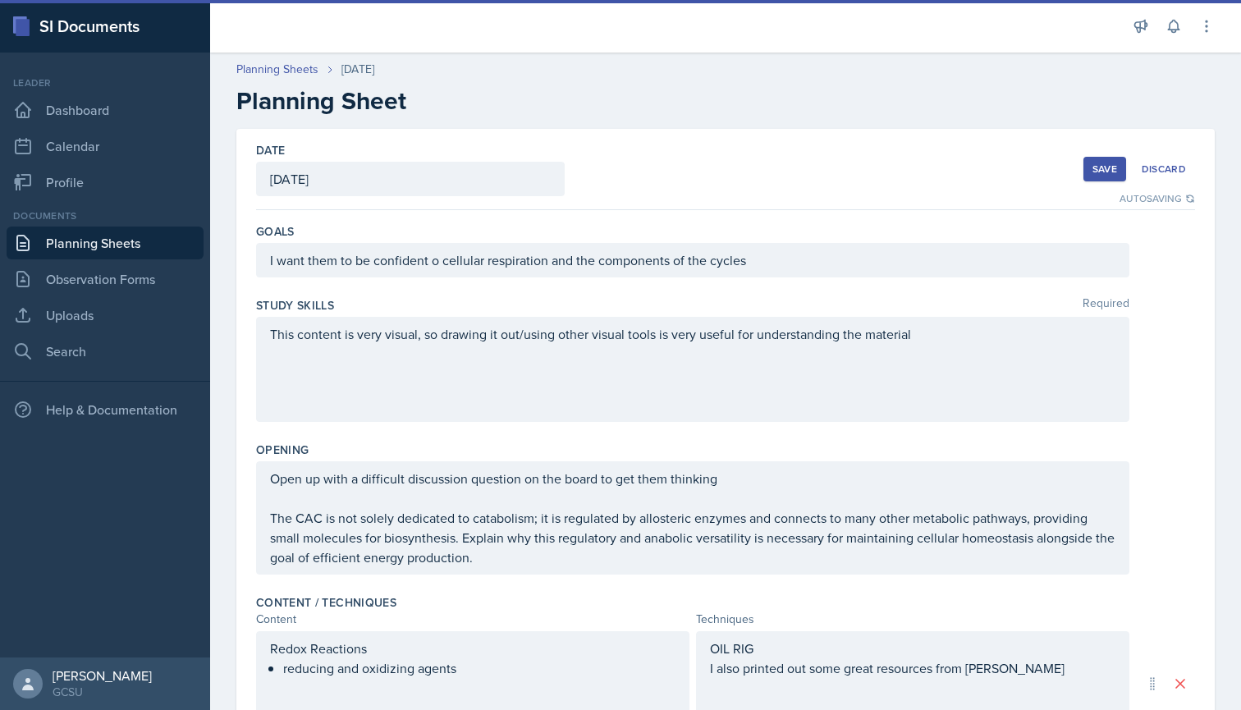
click at [1095, 166] on div "Save" at bounding box center [1105, 169] width 25 height 13
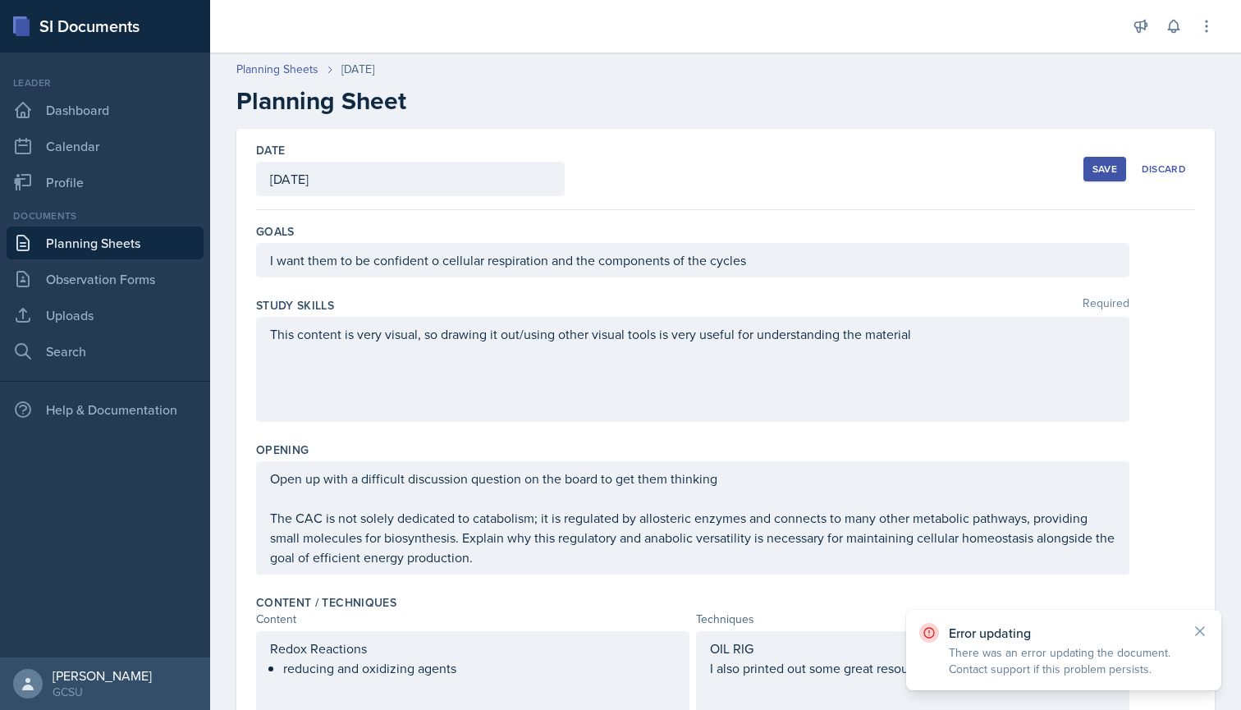
click at [1115, 169] on div "Save" at bounding box center [1105, 169] width 25 height 13
